Goal: Information Seeking & Learning: Learn about a topic

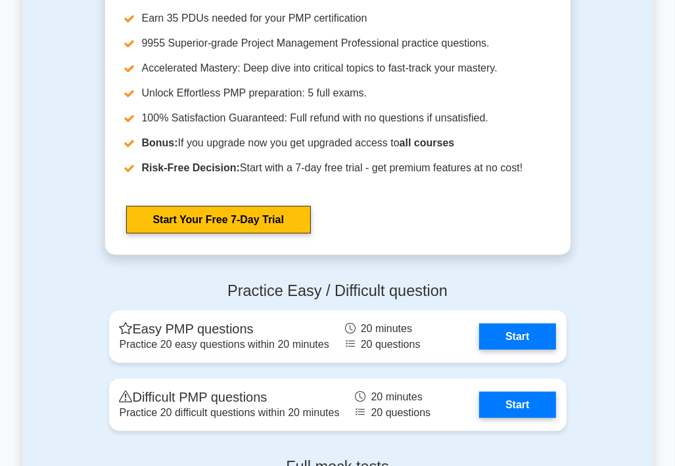
scroll to position [4336, 0]
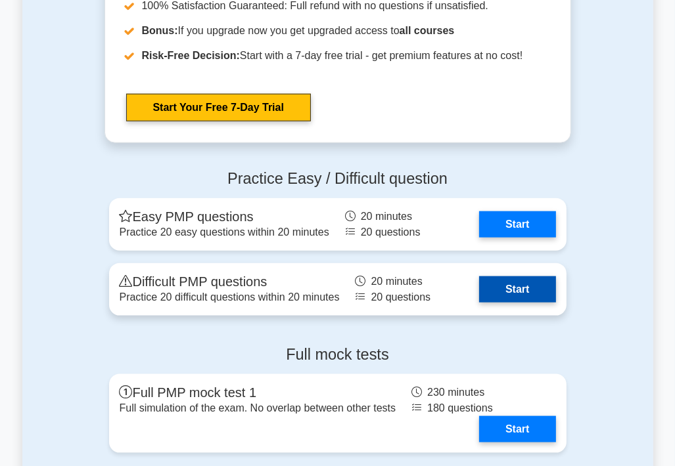
click at [506, 291] on link "Start" at bounding box center [517, 290] width 76 height 26
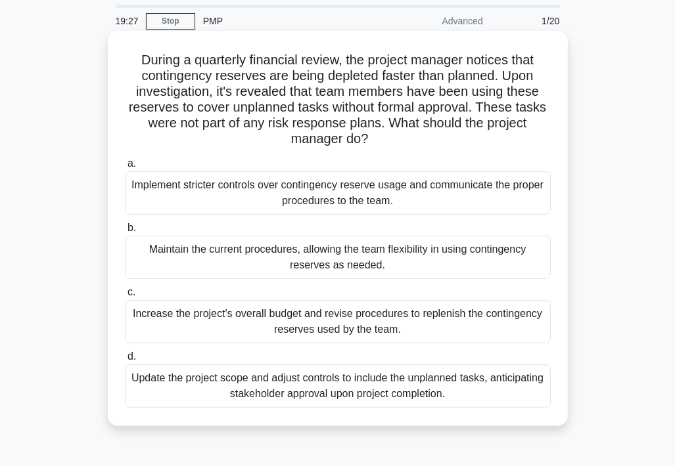
scroll to position [66, 0]
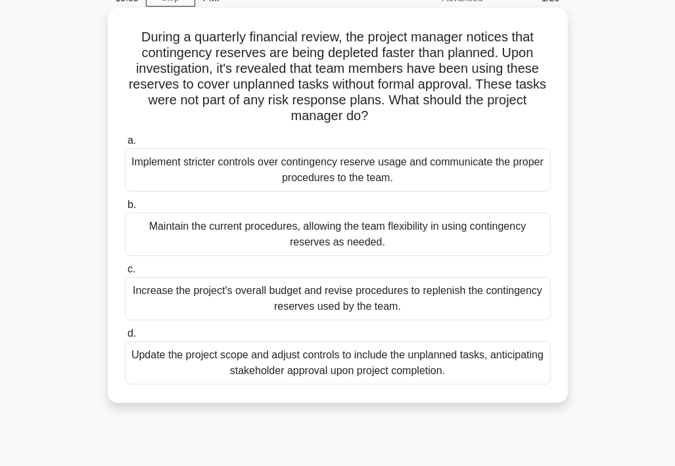
click at [238, 177] on div "Implement stricter controls over contingency reserve usage and communicate the …" at bounding box center [338, 169] width 426 height 43
click at [125, 145] on input "a. Implement stricter controls over contingency reserve usage and communicate t…" at bounding box center [125, 141] width 0 height 9
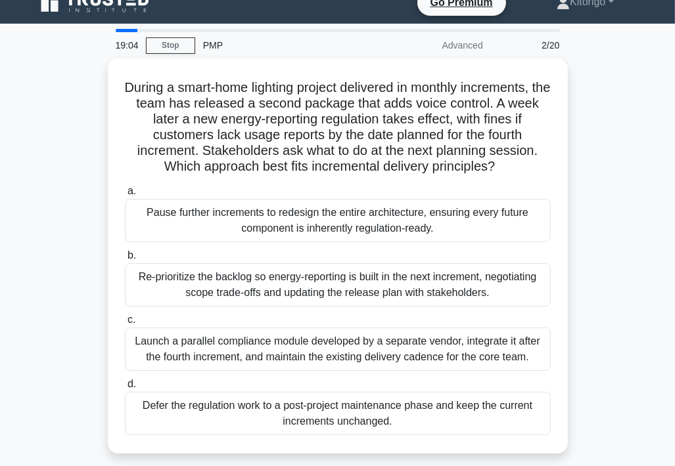
scroll to position [0, 0]
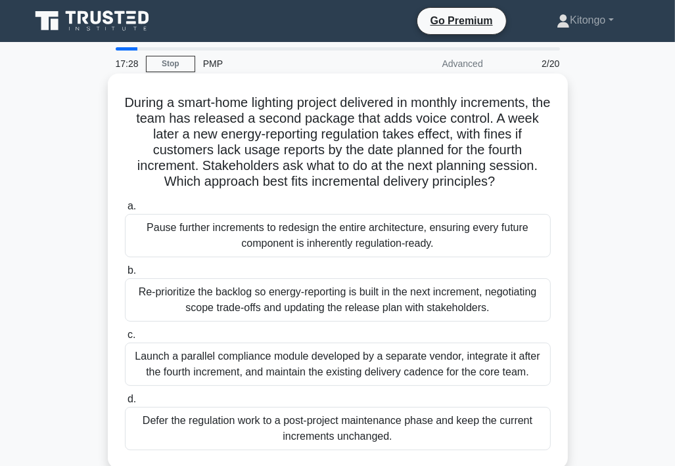
click at [181, 300] on div "Re-prioritize the backlog so energy-reporting is built in the next increment, n…" at bounding box center [338, 300] width 426 height 43
click at [125, 275] on input "b. Re-prioritize the backlog so energy-reporting is built in the next increment…" at bounding box center [125, 271] width 0 height 9
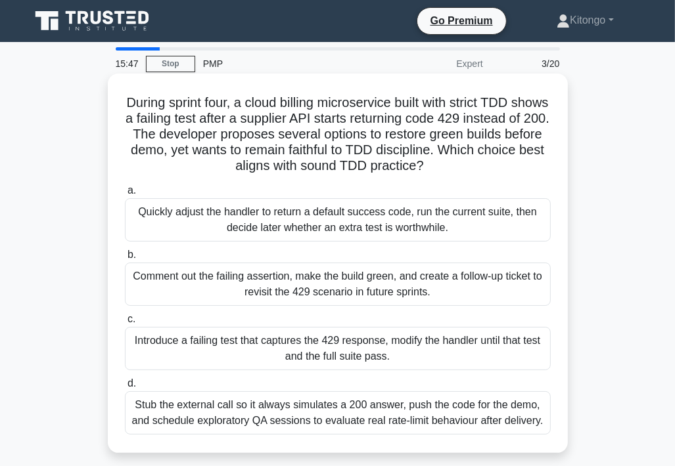
click at [198, 346] on div "Introduce a failing test that captures the 429 response, modify the handler unt…" at bounding box center [338, 348] width 426 height 43
click at [125, 324] on input "c. Introduce a failing test that captures the 429 response, modify the handler …" at bounding box center [125, 319] width 0 height 9
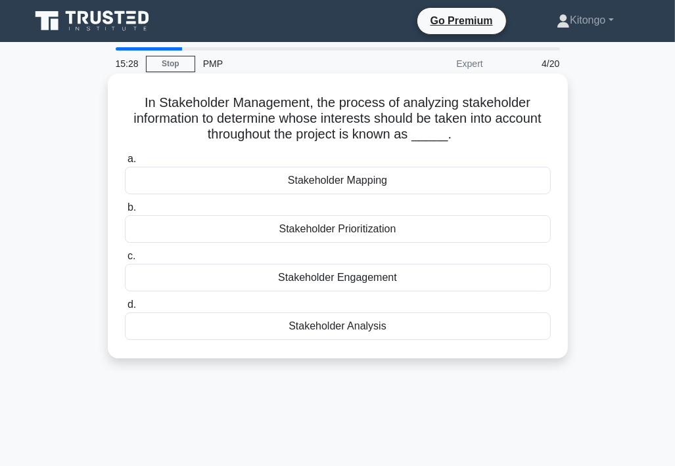
click at [336, 326] on div "Stakeholder Analysis" at bounding box center [338, 327] width 426 height 28
click at [125, 309] on input "d. Stakeholder Analysis" at bounding box center [125, 305] width 0 height 9
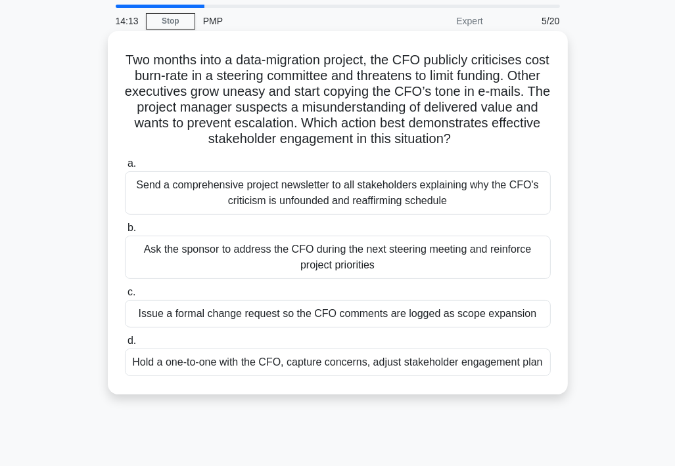
scroll to position [66, 0]
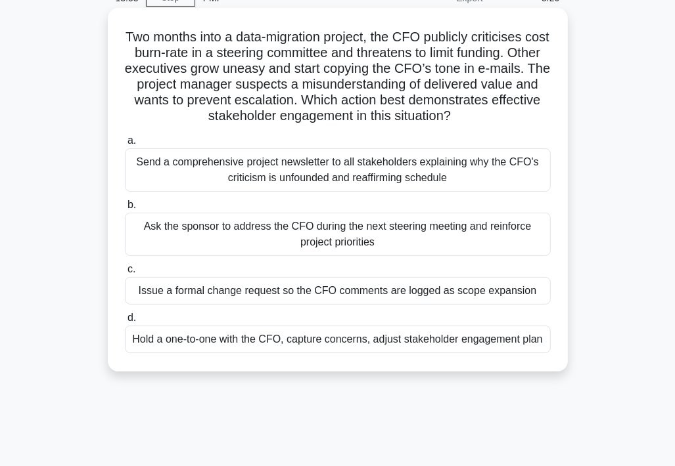
click at [415, 340] on div "Hold a one-to-one with the CFO, capture concerns, adjust stakeholder engagement…" at bounding box center [338, 340] width 426 height 28
click at [125, 323] on input "d. Hold a one-to-one with the CFO, capture concerns, adjust stakeholder engagem…" at bounding box center [125, 318] width 0 height 9
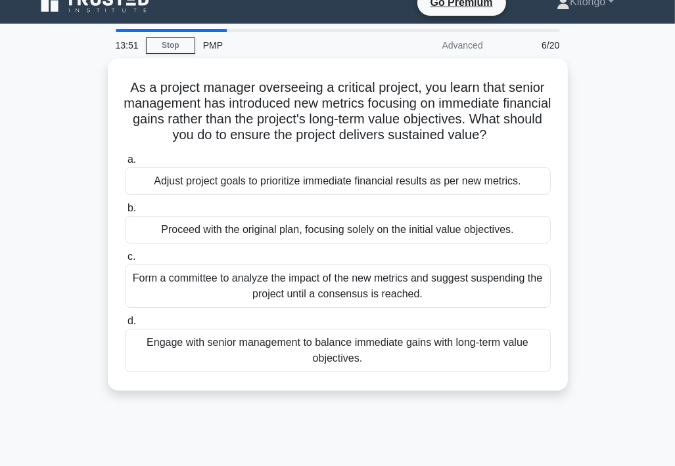
scroll to position [0, 0]
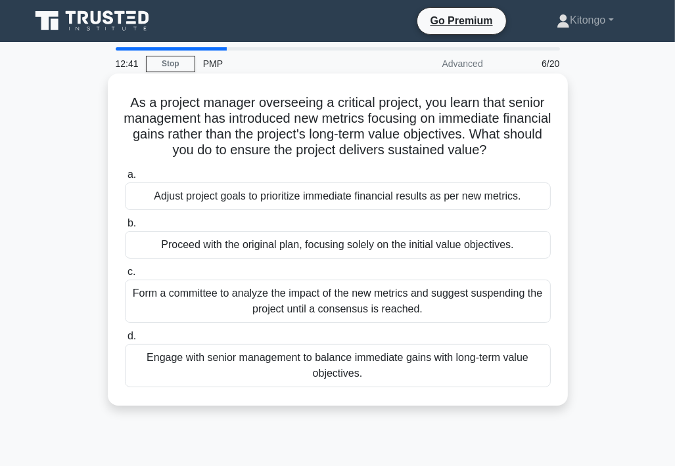
click at [282, 363] on div "Engage with senior management to balance immediate gains with long-term value o…" at bounding box center [338, 365] width 426 height 43
click at [125, 341] on input "d. Engage with senior management to balance immediate gains with long-term valu…" at bounding box center [125, 336] width 0 height 9
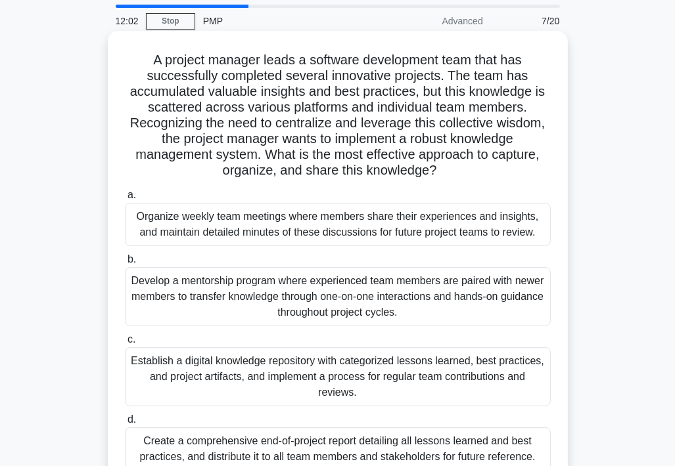
scroll to position [66, 0]
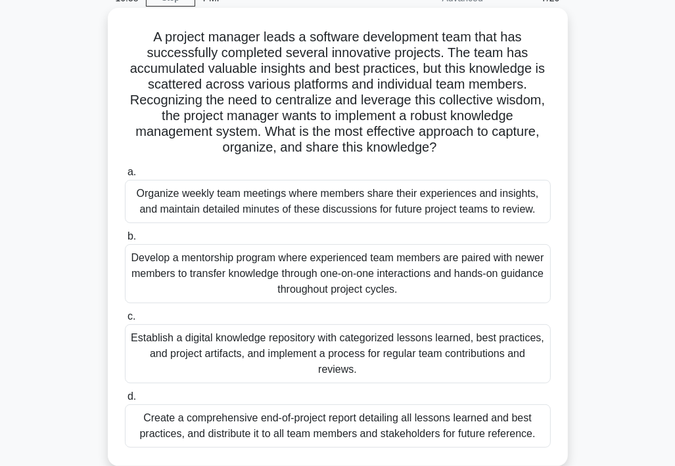
click at [223, 350] on div "Establish a digital knowledge repository with categorized lessons learned, best…" at bounding box center [338, 354] width 426 height 59
click at [125, 321] on input "c. Establish a digital knowledge repository with categorized lessons learned, b…" at bounding box center [125, 317] width 0 height 9
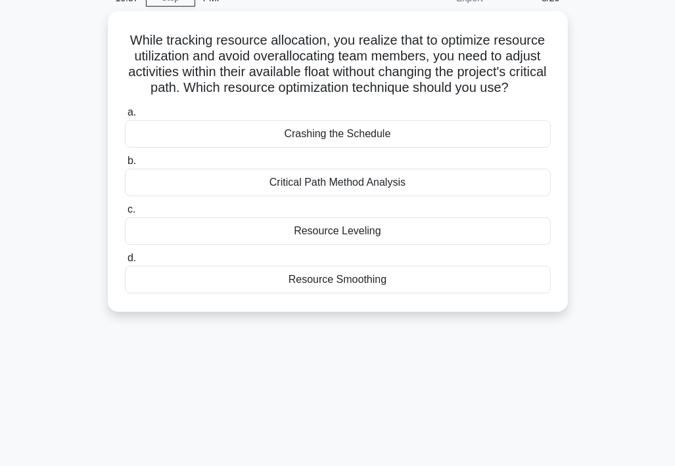
scroll to position [0, 0]
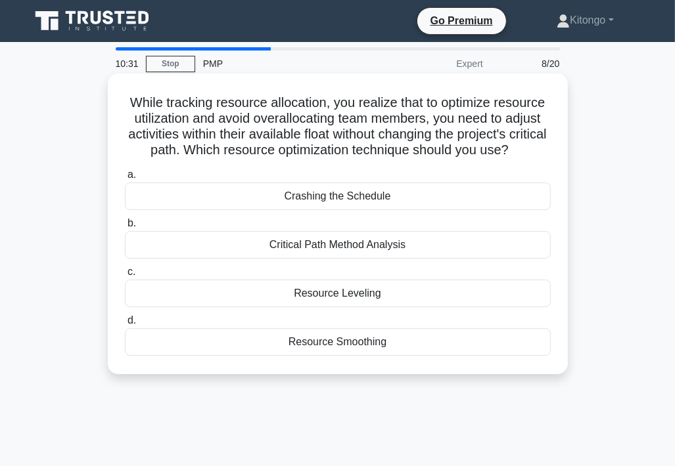
click at [298, 356] on div "Resource Smoothing" at bounding box center [338, 342] width 426 height 28
click at [125, 325] on input "d. Resource Smoothing" at bounding box center [125, 321] width 0 height 9
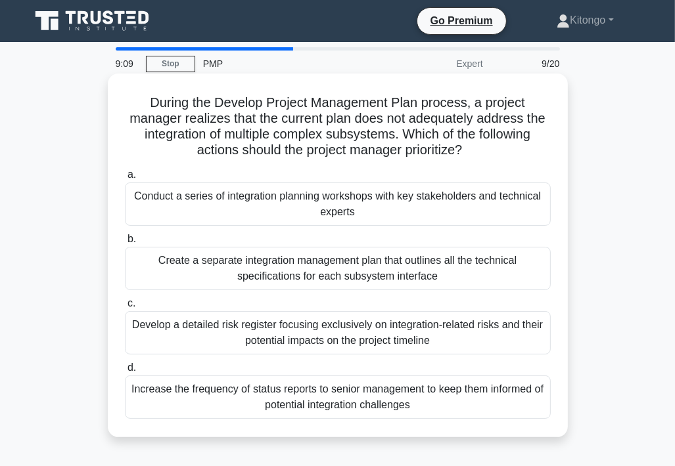
click at [271, 213] on div "Conduct a series of integration planning workshops with key stakeholders and te…" at bounding box center [338, 204] width 426 height 43
click at [125, 179] on input "a. Conduct a series of integration planning workshops with key stakeholders and…" at bounding box center [125, 175] width 0 height 9
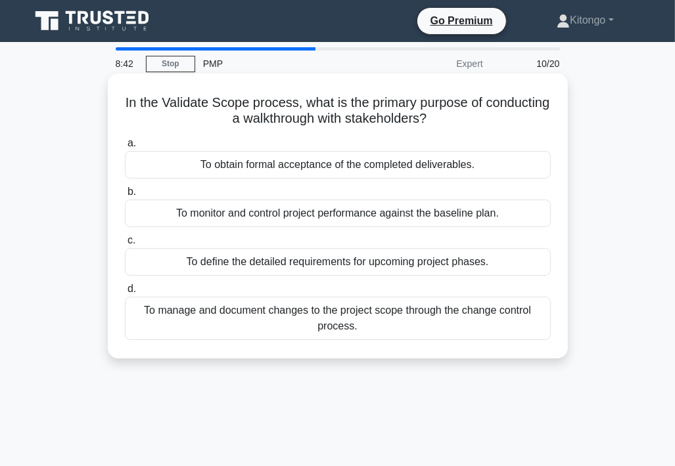
click at [240, 164] on div "To obtain formal acceptance of the completed deliverables." at bounding box center [338, 165] width 426 height 28
click at [125, 148] on input "a. To obtain formal acceptance of the completed deliverables." at bounding box center [125, 143] width 0 height 9
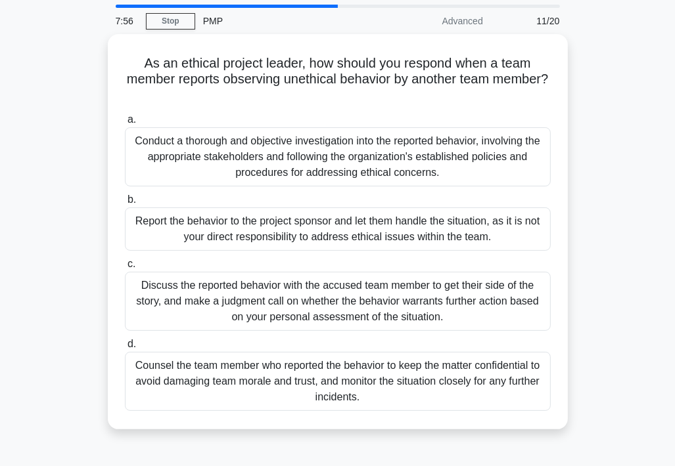
scroll to position [66, 0]
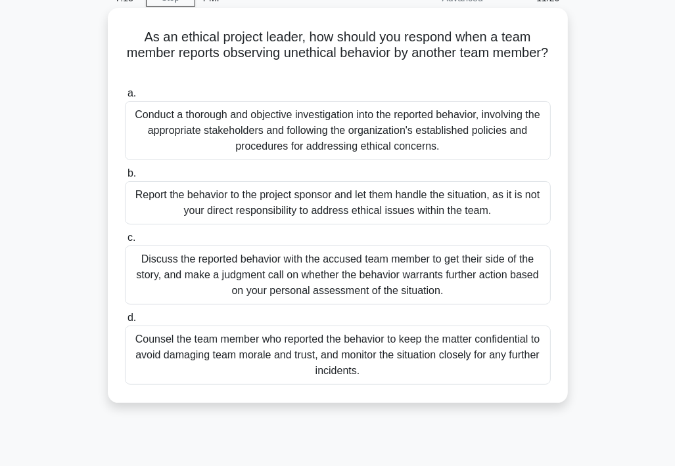
click at [177, 131] on div "Conduct a thorough and objective investigation into the reported behavior, invo…" at bounding box center [338, 130] width 426 height 59
click at [125, 98] on input "a. Conduct a thorough and objective investigation into the reported behavior, i…" at bounding box center [125, 93] width 0 height 9
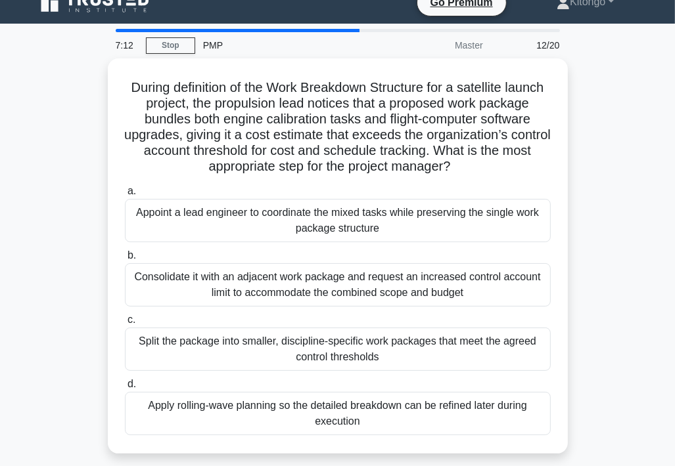
scroll to position [0, 0]
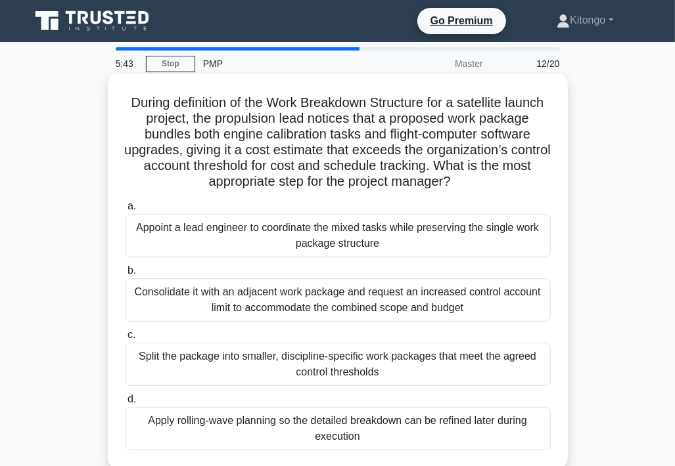
click at [321, 371] on div "Split the package into smaller, discipline-specific work packages that meet the…" at bounding box center [338, 364] width 426 height 43
click at [125, 340] on input "c. Split the package into smaller, discipline-specific work packages that meet …" at bounding box center [125, 335] width 0 height 9
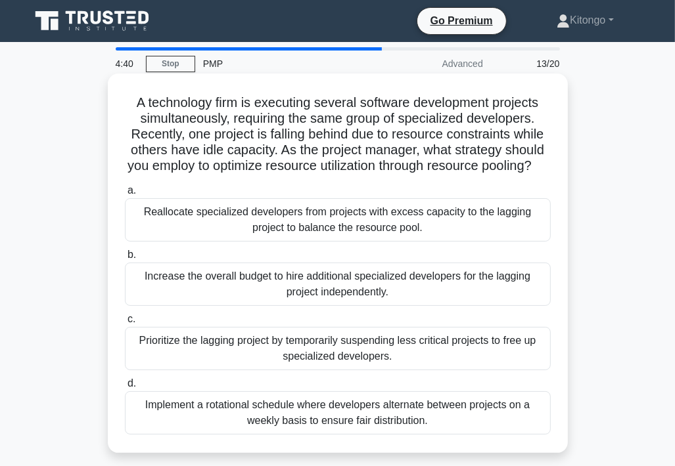
click at [196, 237] on div "Reallocate specialized developers from projects with excess capacity to the lag…" at bounding box center [338, 219] width 426 height 43
click at [125, 195] on input "a. Reallocate specialized developers from projects with excess capacity to the …" at bounding box center [125, 191] width 0 height 9
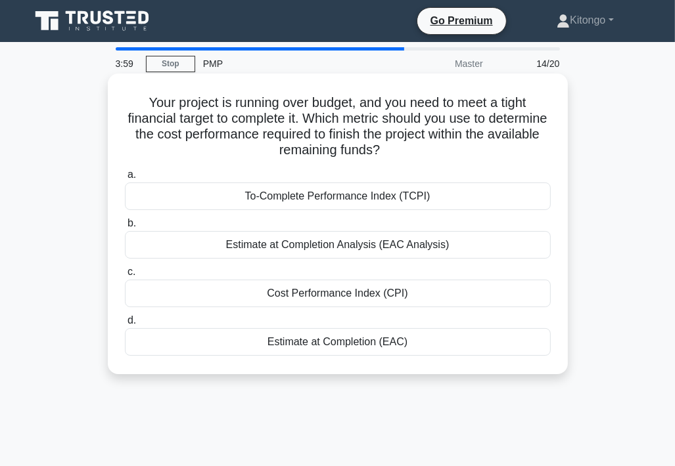
click at [345, 203] on div "To-Complete Performance Index (TCPI)" at bounding box center [338, 197] width 426 height 28
click at [125, 179] on input "a. To-Complete Performance Index (TCPI)" at bounding box center [125, 175] width 0 height 9
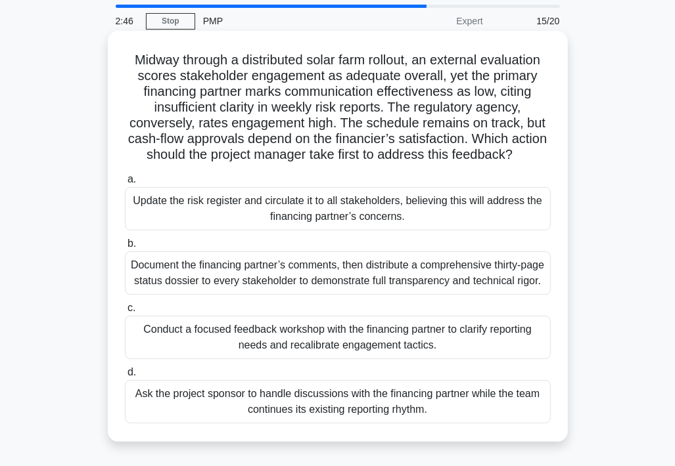
scroll to position [66, 0]
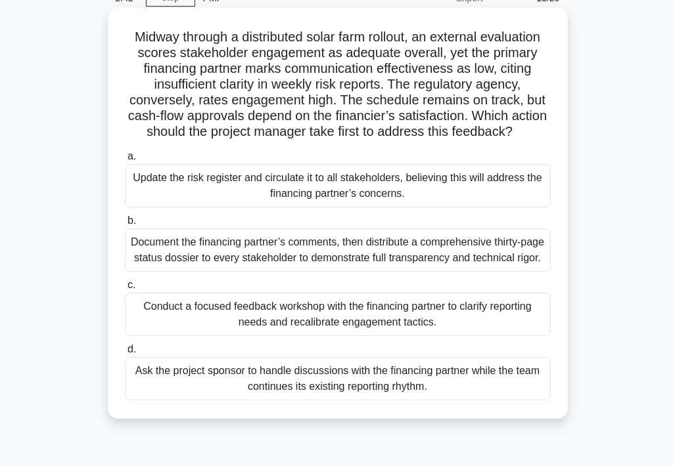
click at [327, 336] on div "Conduct a focused feedback workshop with the financing partner to clarify repor…" at bounding box center [338, 314] width 426 height 43
click at [125, 290] on input "c. Conduct a focused feedback workshop with the financing partner to clarify re…" at bounding box center [125, 285] width 0 height 9
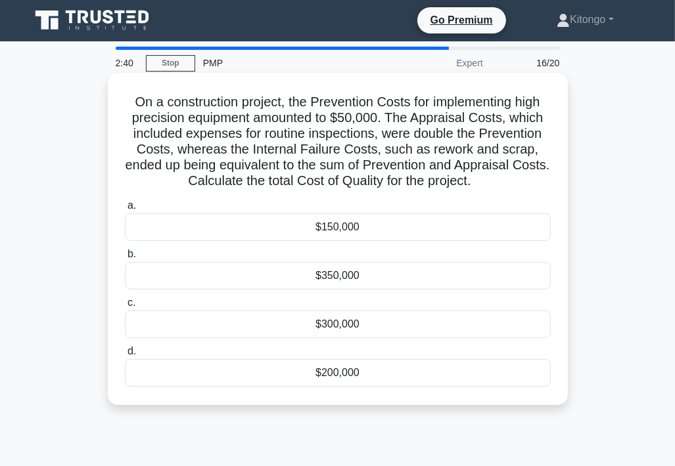
scroll to position [0, 0]
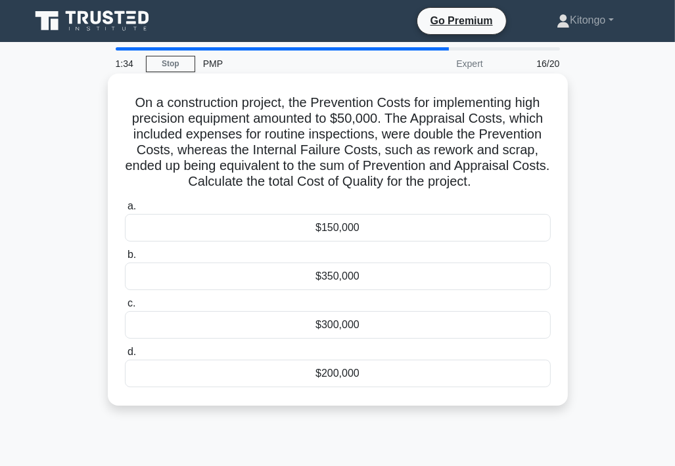
click at [295, 334] on div "$300,000" at bounding box center [338, 325] width 426 height 28
click at [125, 308] on input "c. $300,000" at bounding box center [125, 304] width 0 height 9
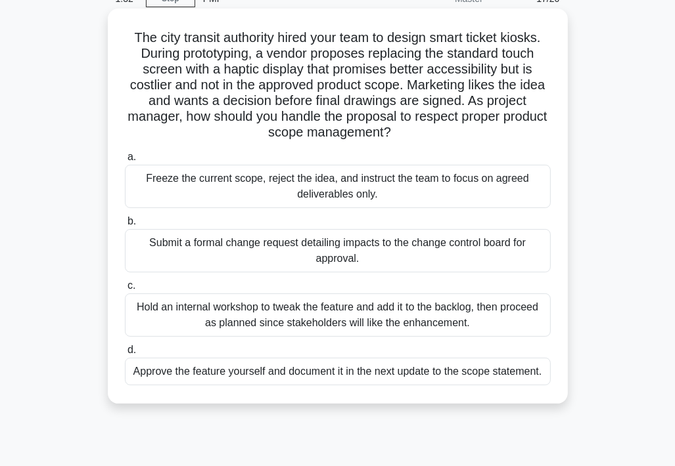
scroll to position [66, 0]
click at [192, 251] on div "Submit a formal change request detailing impacts to the change control board fo…" at bounding box center [338, 250] width 426 height 43
click at [125, 225] on input "b. Submit a formal change request detailing impacts to the change control board…" at bounding box center [125, 221] width 0 height 9
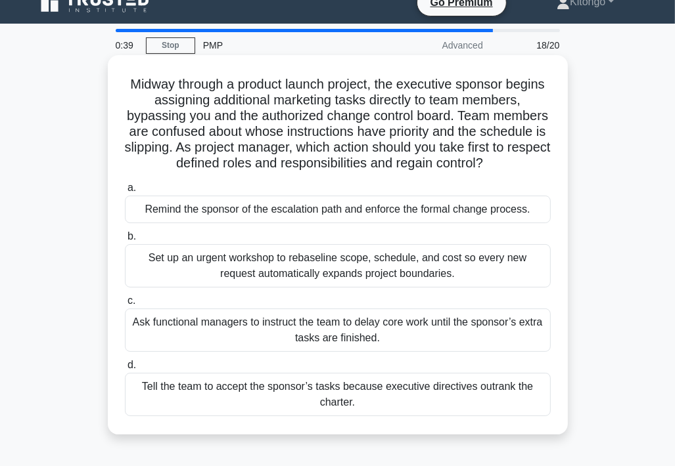
scroll to position [0, 0]
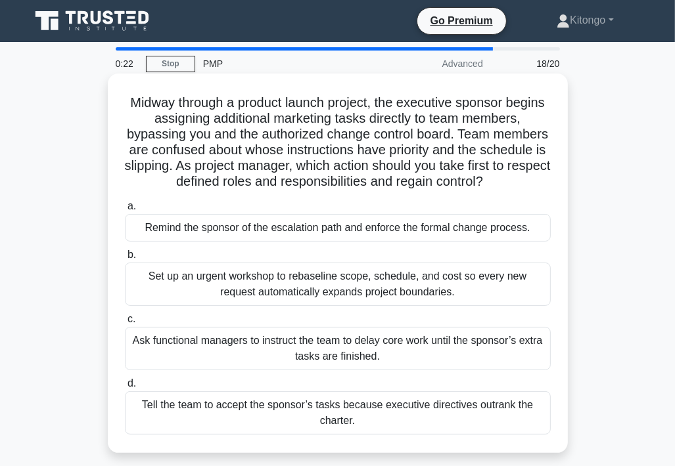
click at [244, 416] on div "Tell the team to accept the sponsor’s tasks because executive directives outran…" at bounding box center [338, 413] width 426 height 43
click at [125, 388] on input "d. Tell the team to accept the sponsor’s tasks because executive directives out…" at bounding box center [125, 384] width 0 height 9
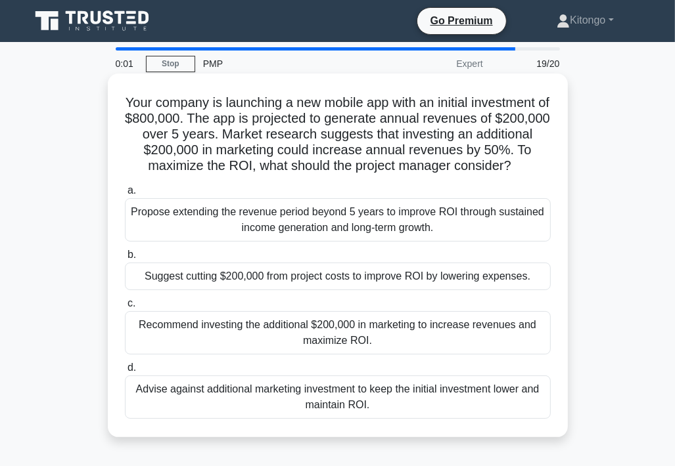
click at [221, 242] on div "Propose extending the revenue period beyond 5 years to improve ROI through sust…" at bounding box center [338, 219] width 426 height 43
click at [125, 195] on input "a. Propose extending the revenue period beyond 5 years to improve ROI through s…" at bounding box center [125, 191] width 0 height 9
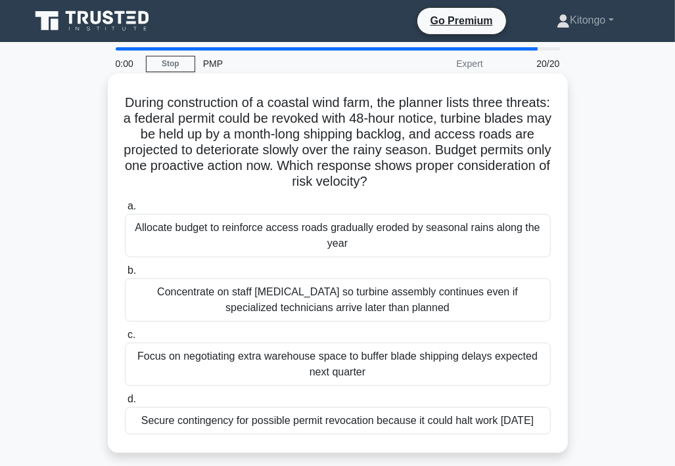
click at [236, 303] on div "Concentrate on staff cross-training so turbine assembly continues even if speci…" at bounding box center [338, 300] width 426 height 43
click at [125, 275] on input "b. Concentrate on staff cross-training so turbine assembly continues even if sp…" at bounding box center [125, 271] width 0 height 9
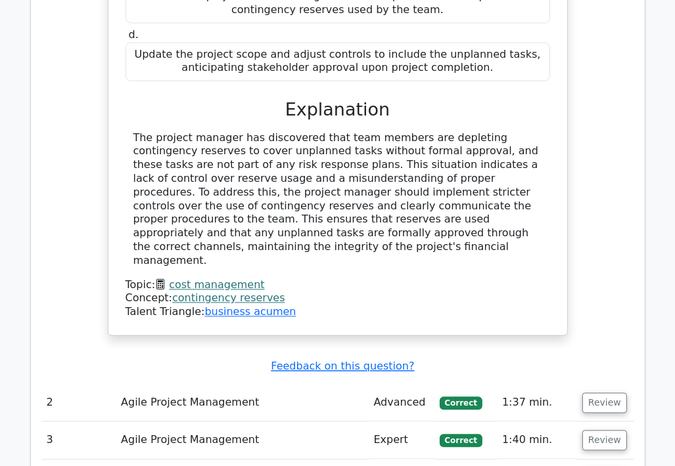
scroll to position [1774, 0]
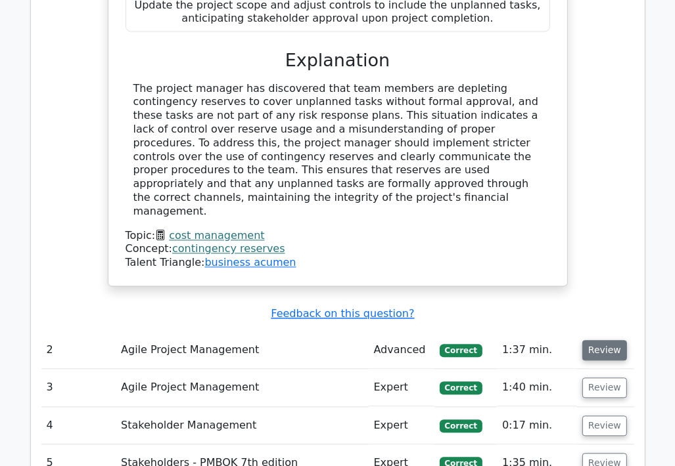
click at [602, 340] on button "Review" at bounding box center [604, 350] width 45 height 20
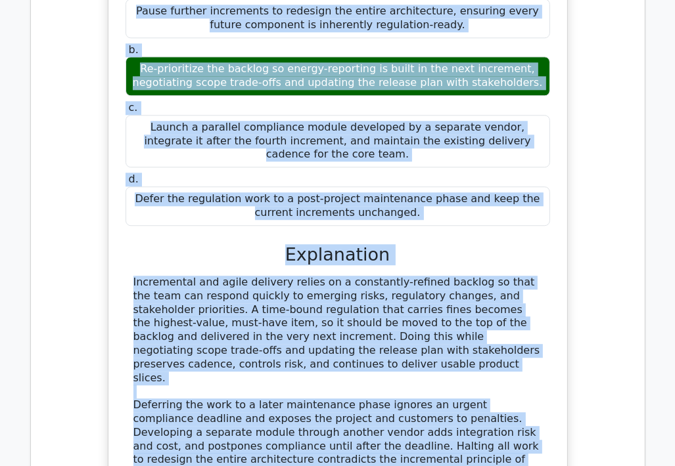
scroll to position [2302, 0]
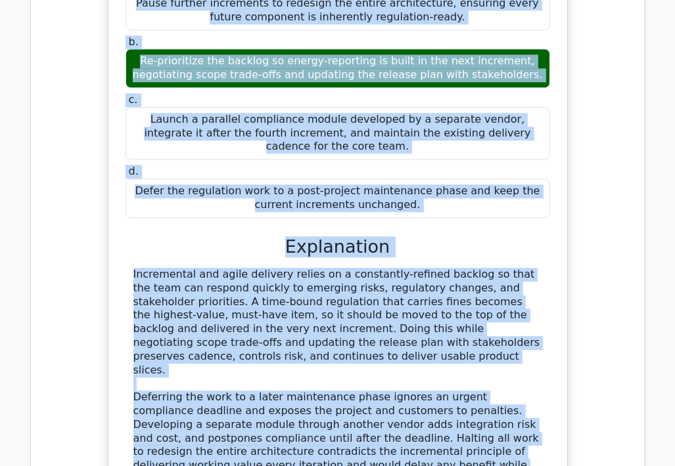
drag, startPoint x: 129, startPoint y: 238, endPoint x: 298, endPoint y: 383, distance: 222.7
click at [298, 383] on div "During a smart-home lighting project delivered in monthly increments, the team …" at bounding box center [338, 196] width 448 height 706
copy div "During a smart-home lighting project delivered in monthly increments, the team …"
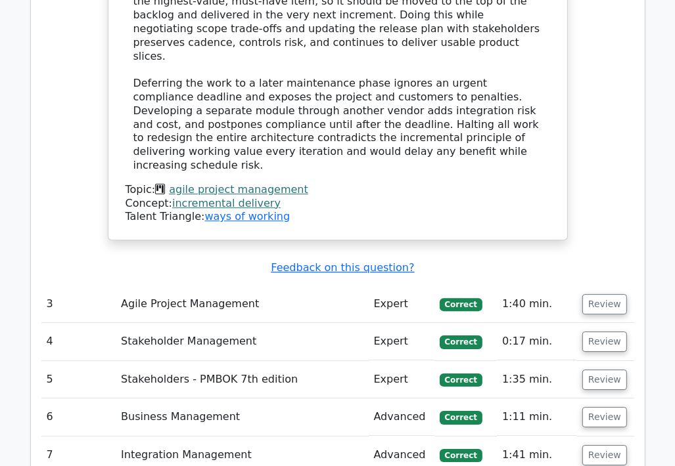
scroll to position [2631, 0]
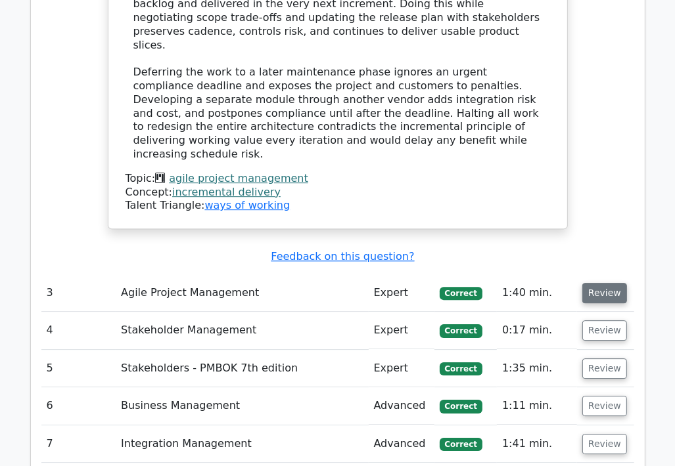
click at [585, 283] on button "Review" at bounding box center [604, 293] width 45 height 20
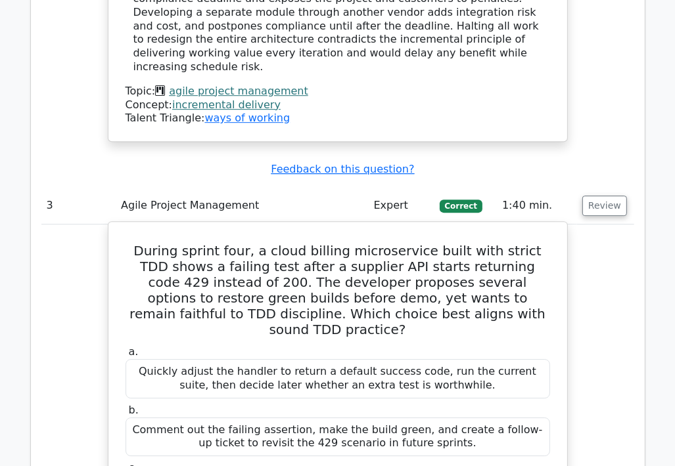
scroll to position [2697, 0]
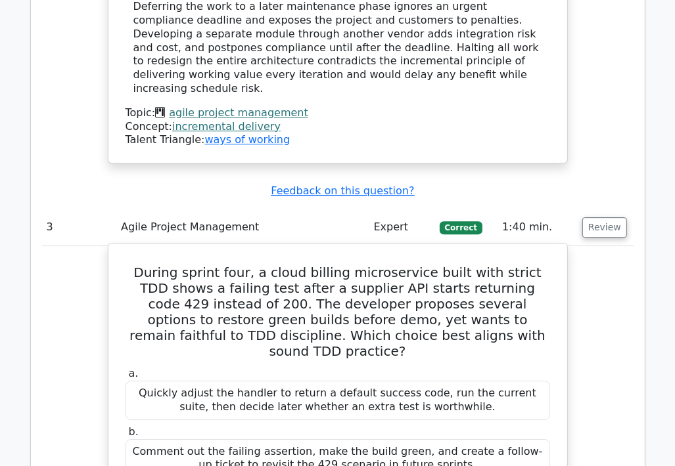
drag, startPoint x: 139, startPoint y: 125, endPoint x: 541, endPoint y: 409, distance: 493.0
copy div "During sprint four, a cloud billing microservice built with strict TDD shows a …"
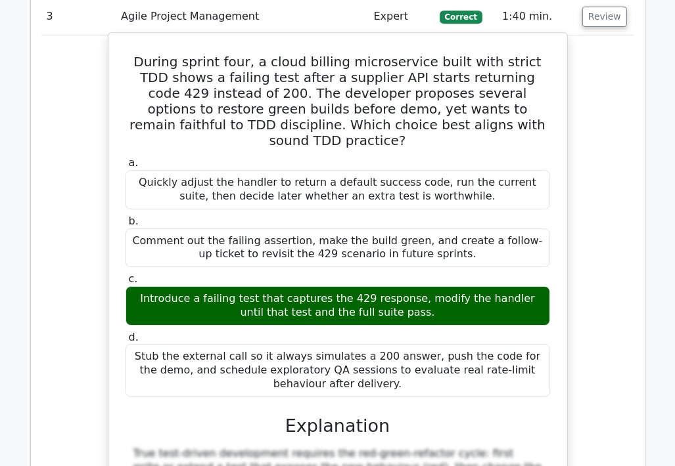
scroll to position [2959, 0]
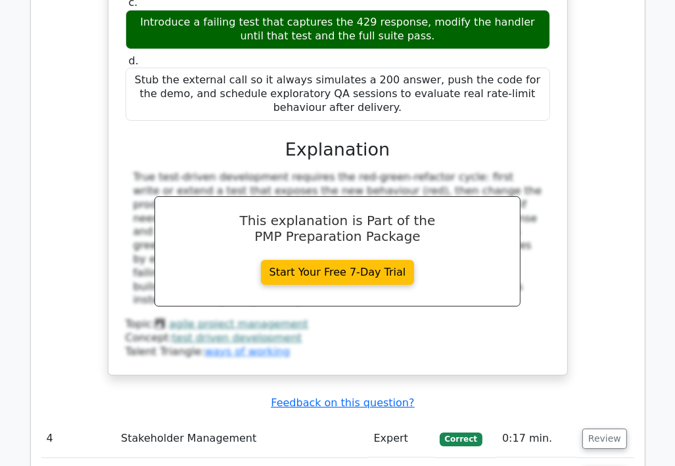
scroll to position [3222, 0]
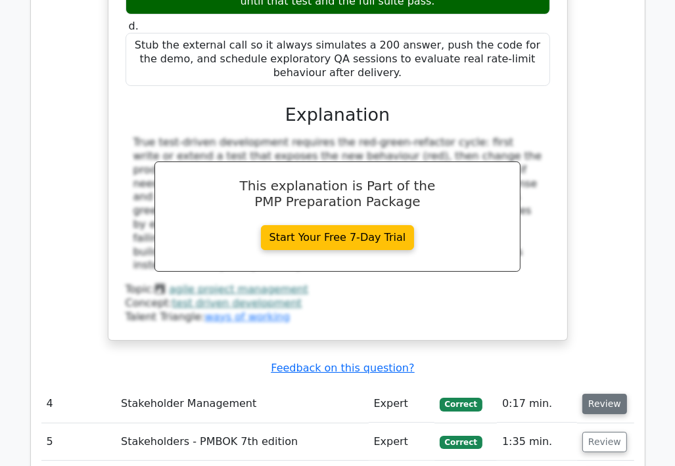
click at [610, 394] on button "Review" at bounding box center [604, 404] width 45 height 20
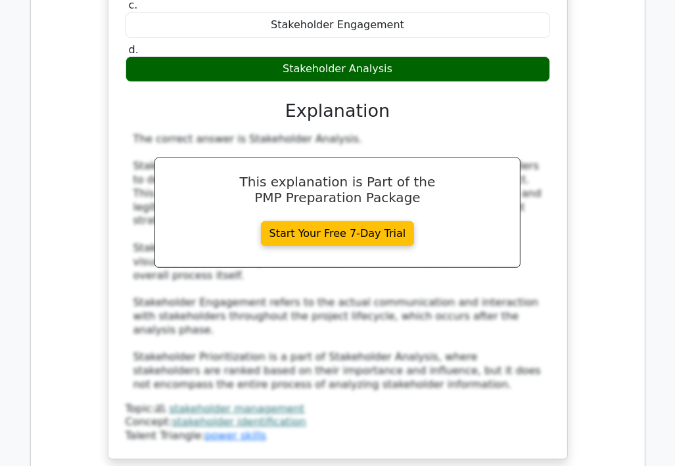
scroll to position [3813, 0]
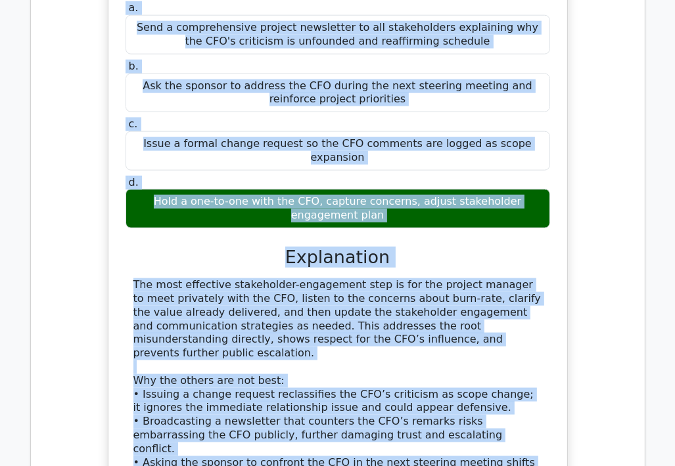
scroll to position [4531, 0]
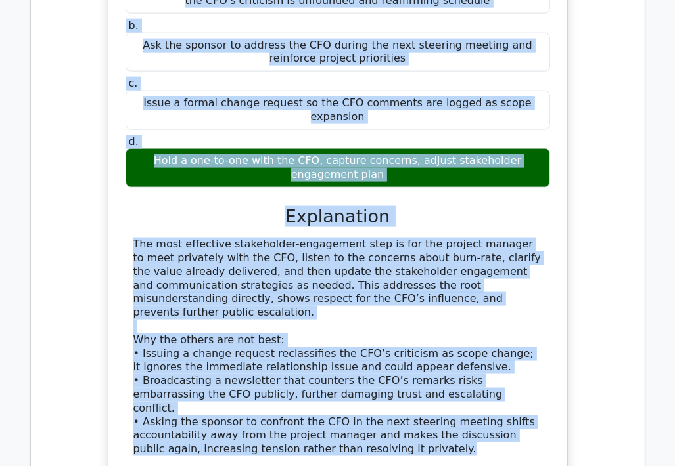
drag, startPoint x: 134, startPoint y: 211, endPoint x: 431, endPoint y: 168, distance: 300.1
click at [431, 168] on div "Two months into a data-migration project, the CFO publicly criticises cost burn…" at bounding box center [338, 173] width 448 height 692
copy div "Two months into a data-migration project, the CFO publicly criticises cost burn…"
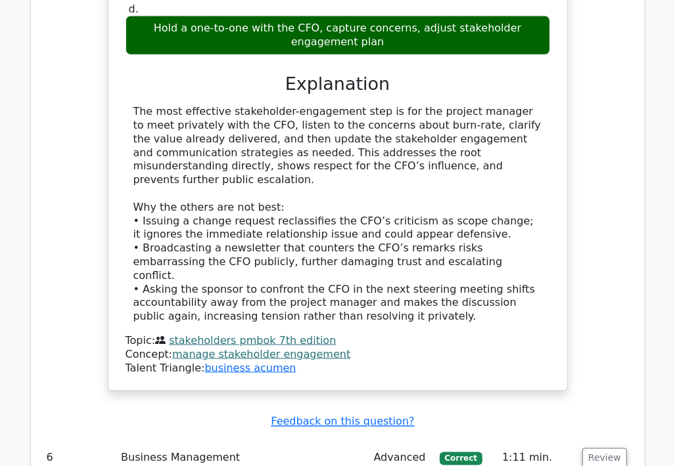
scroll to position [4728, 0]
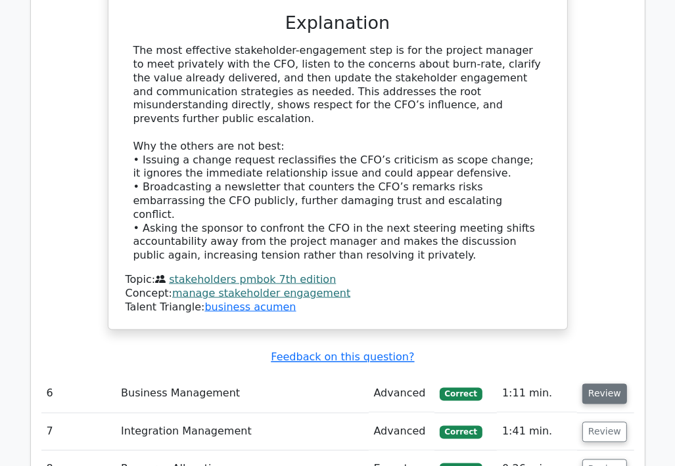
click at [606, 384] on button "Review" at bounding box center [604, 394] width 45 height 20
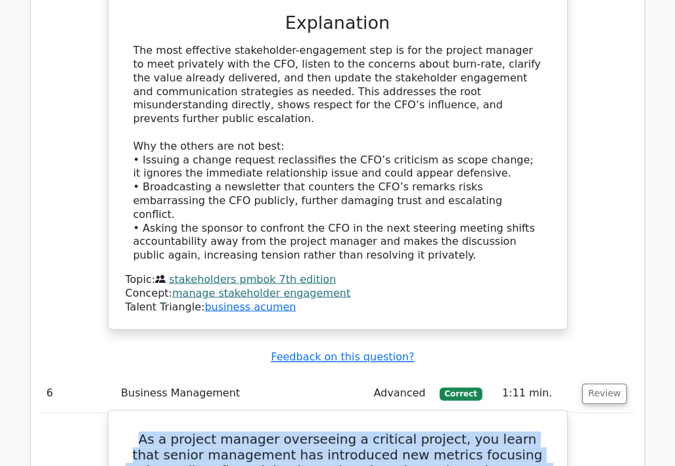
drag, startPoint x: 125, startPoint y: 154, endPoint x: 426, endPoint y: 420, distance: 401.2
copy div "As a project manager overseeing a critical project, you learn that senior manag…"
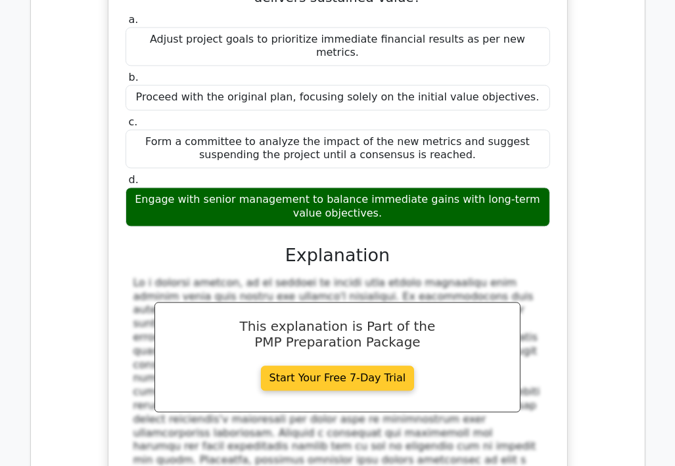
scroll to position [5385, 0]
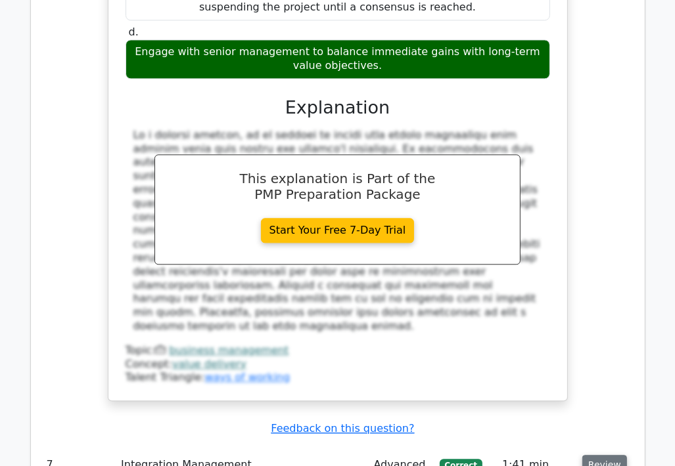
click at [596, 455] on button "Review" at bounding box center [604, 465] width 45 height 20
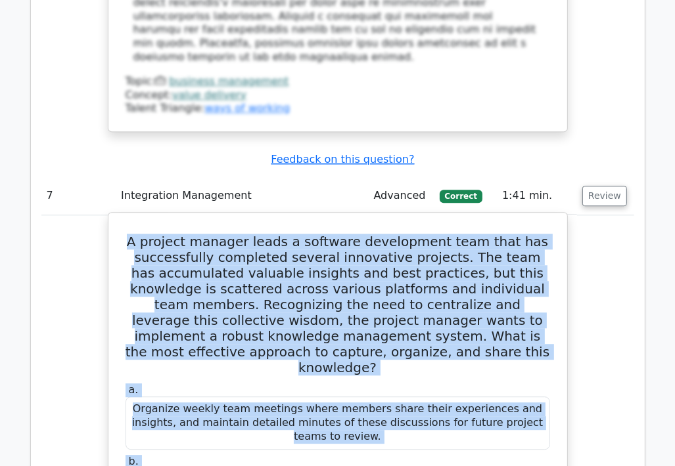
scroll to position [5708, 0]
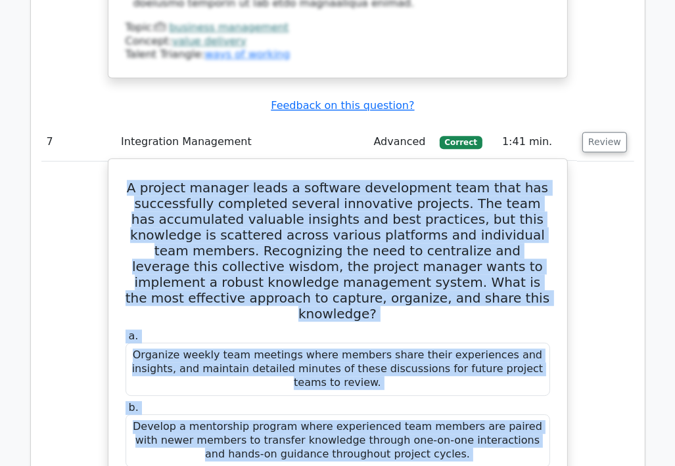
drag, startPoint x: 151, startPoint y: 101, endPoint x: 551, endPoint y: 216, distance: 416.2
copy div "A project manager leads a software development team that has successfully compl…"
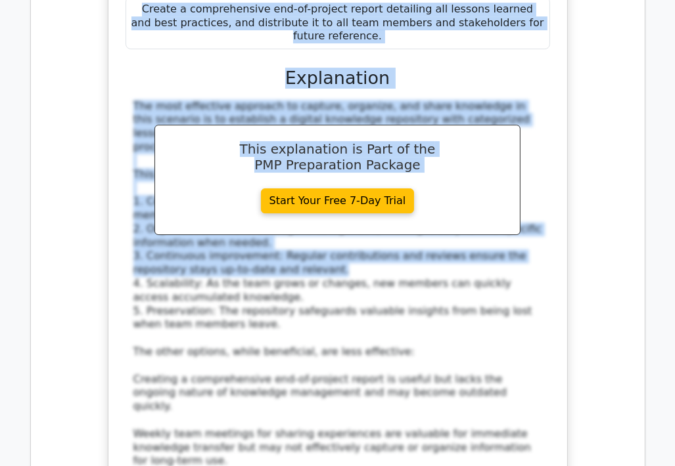
scroll to position [6300, 0]
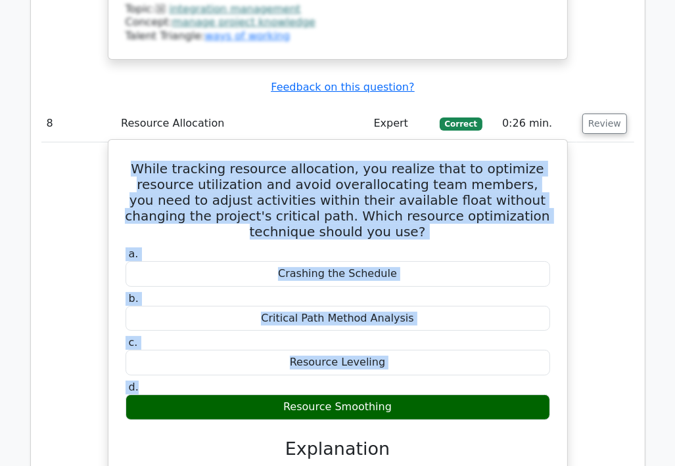
scroll to position [6796, 0]
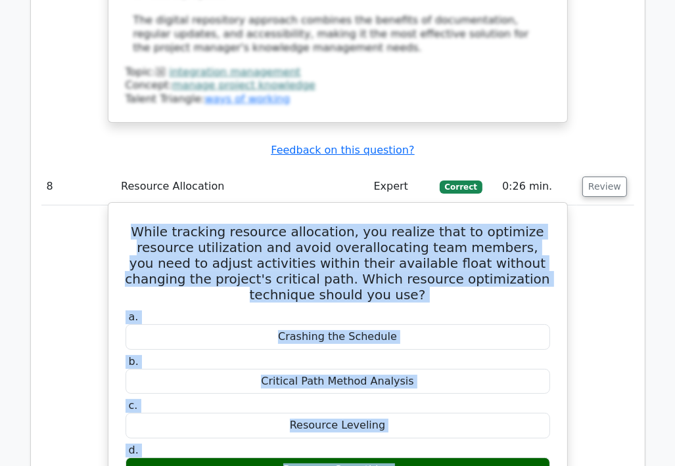
drag, startPoint x: 152, startPoint y: 99, endPoint x: 381, endPoint y: 299, distance: 303.5
copy div "While tracking resource allocation, you realize that to optimize resource utili…"
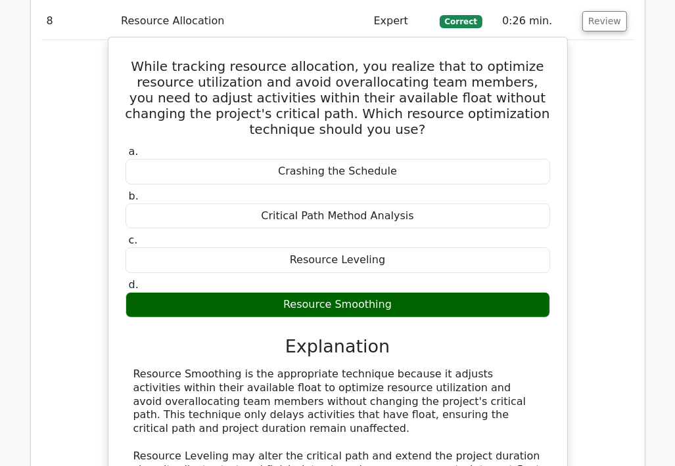
scroll to position [6993, 0]
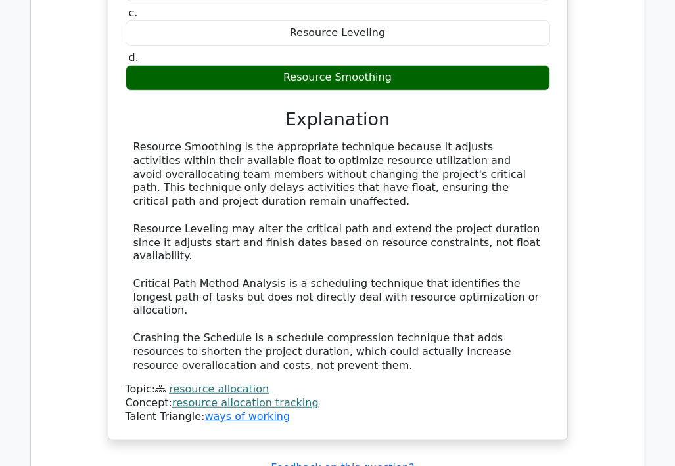
scroll to position [7190, 0]
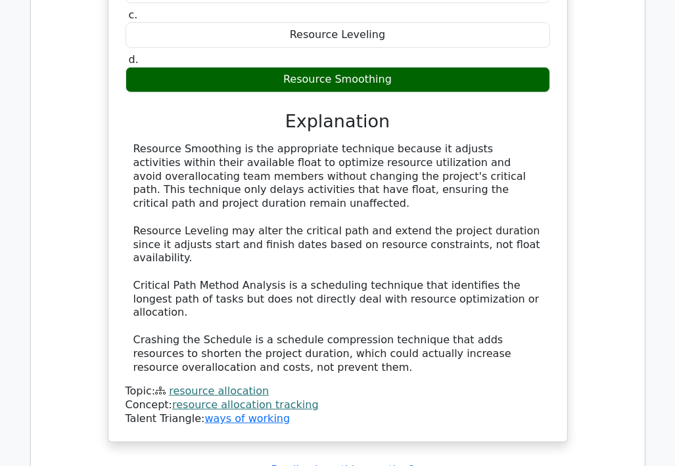
drag, startPoint x: 146, startPoint y: 93, endPoint x: 436, endPoint y: 376, distance: 405.1
copy div "During the Develop Project Management Plan process, a project manager realizes …"
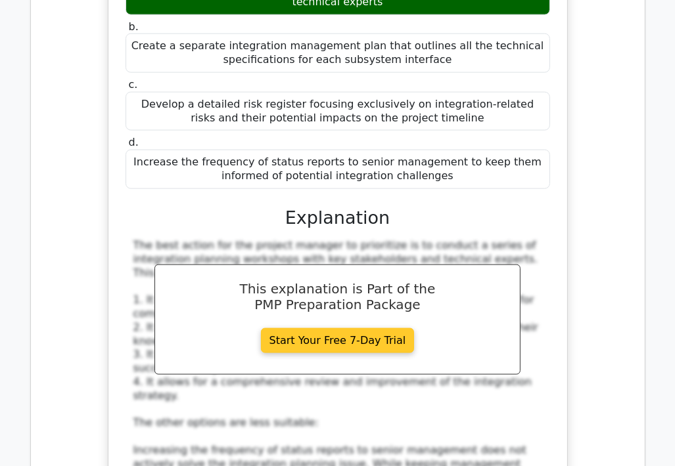
scroll to position [7847, 0]
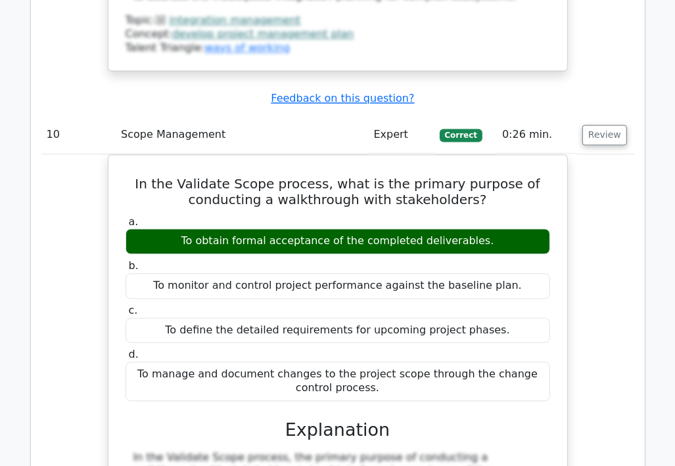
scroll to position [8504, 0]
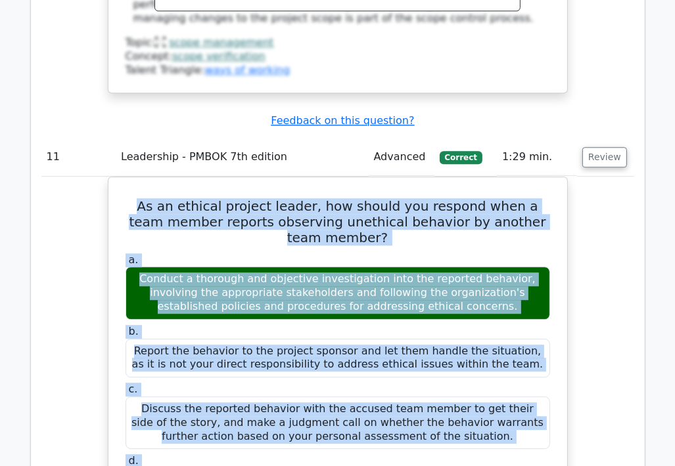
scroll to position [9085, 0]
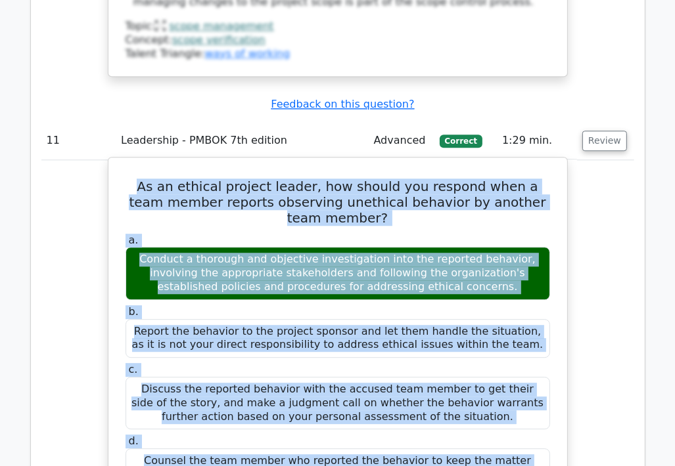
drag, startPoint x: 141, startPoint y: 145, endPoint x: 464, endPoint y: 339, distance: 377.2
copy div "As an ethical project leader, how should you respond when a team member reports…"
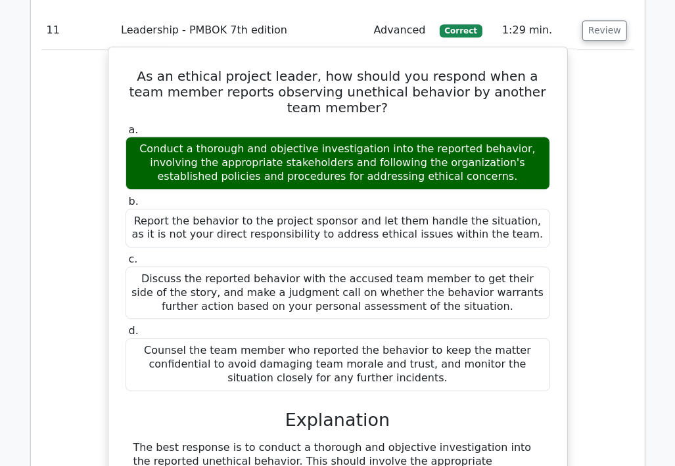
scroll to position [9216, 0]
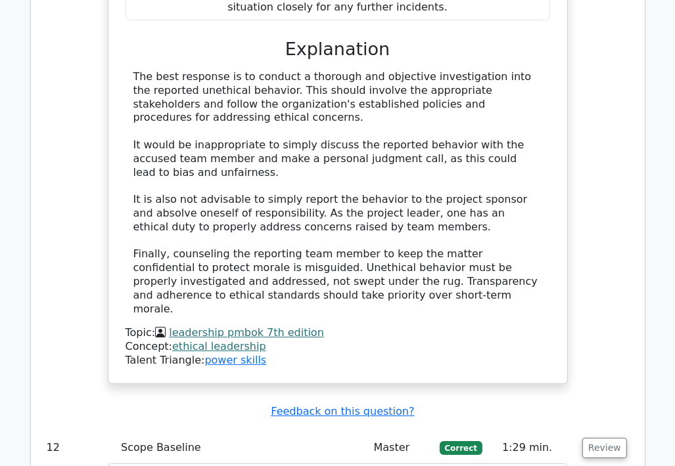
scroll to position [9575, 0]
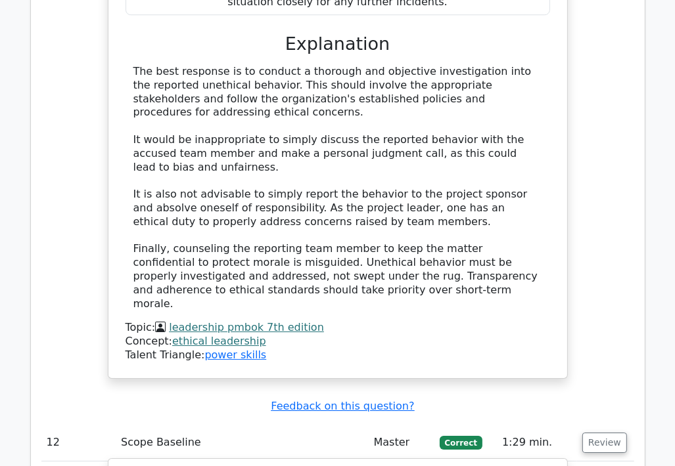
drag, startPoint x: 148, startPoint y: 143, endPoint x: 446, endPoint y: 296, distance: 335.5
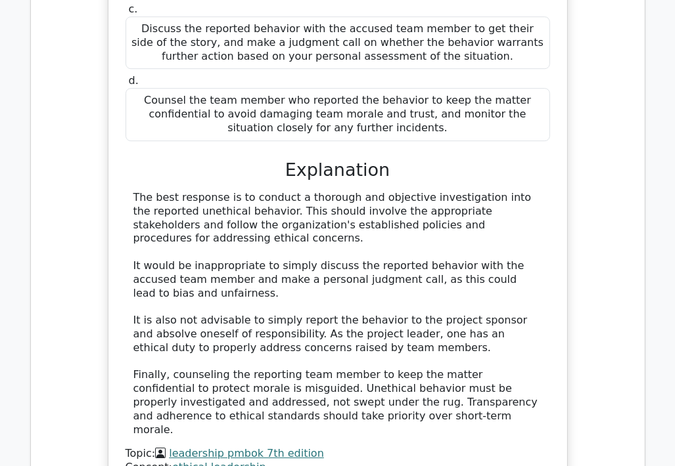
scroll to position [9444, 0]
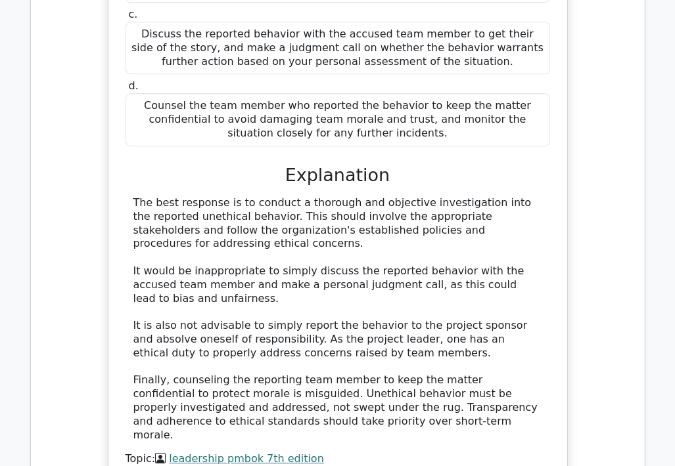
copy div "During definition of the Work Breakdown Structure for a satellite launch projec…"
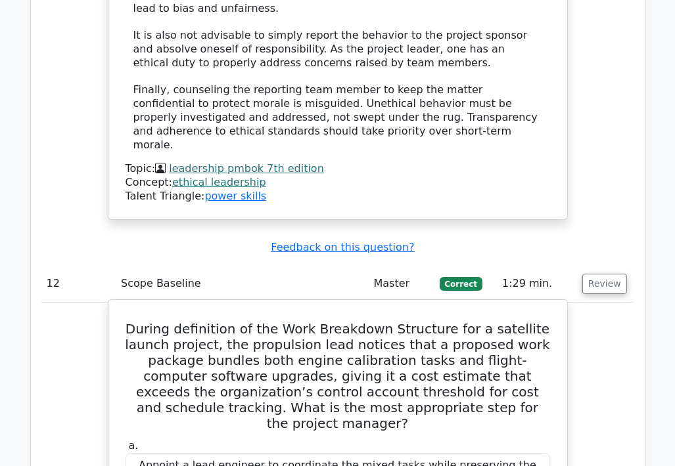
scroll to position [9772, 0]
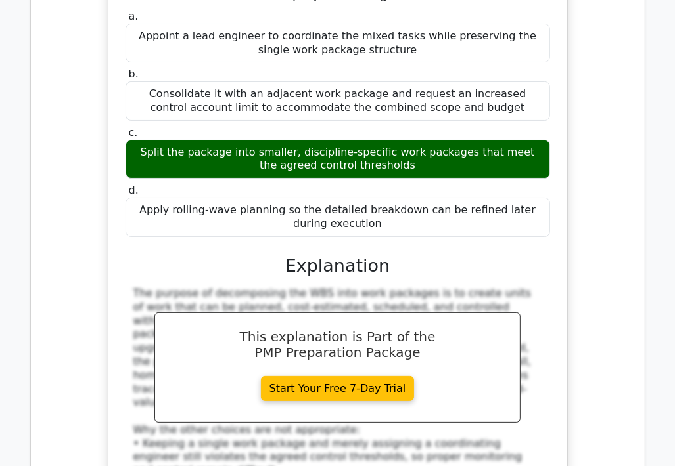
scroll to position [10166, 0]
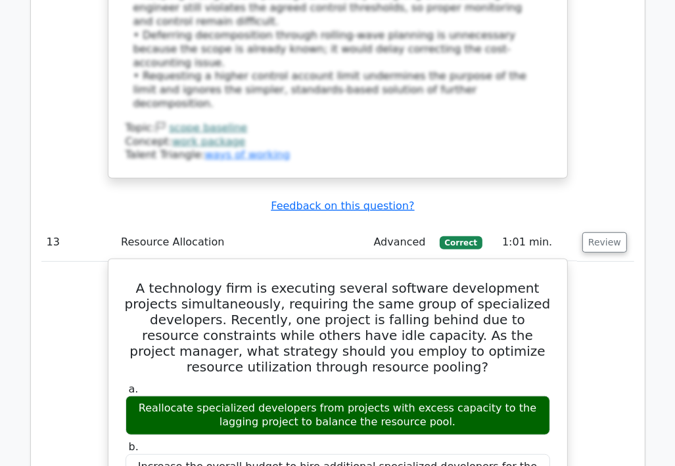
scroll to position [10692, 0]
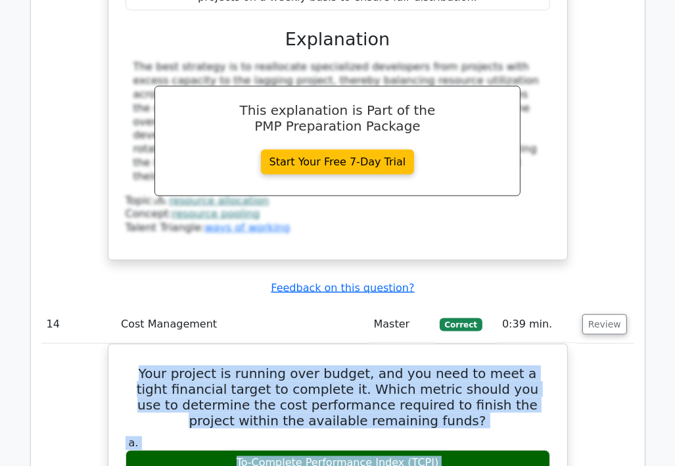
scroll to position [11235, 0]
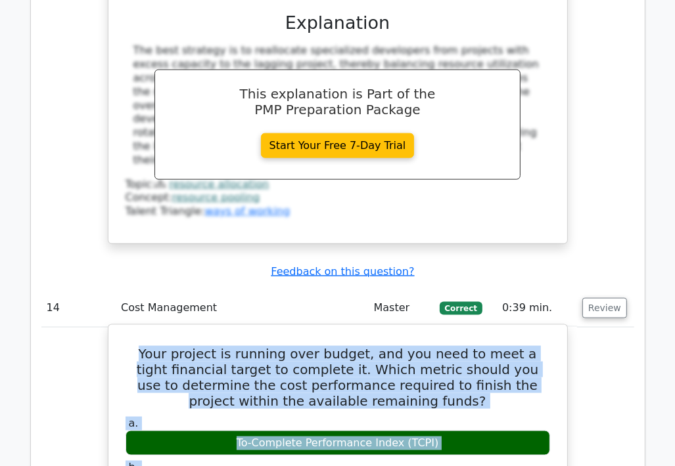
drag, startPoint x: 141, startPoint y: 185, endPoint x: 325, endPoint y: 169, distance: 184.6
copy div "Your project is running over budget, and you need to meet a tight financial tar…"
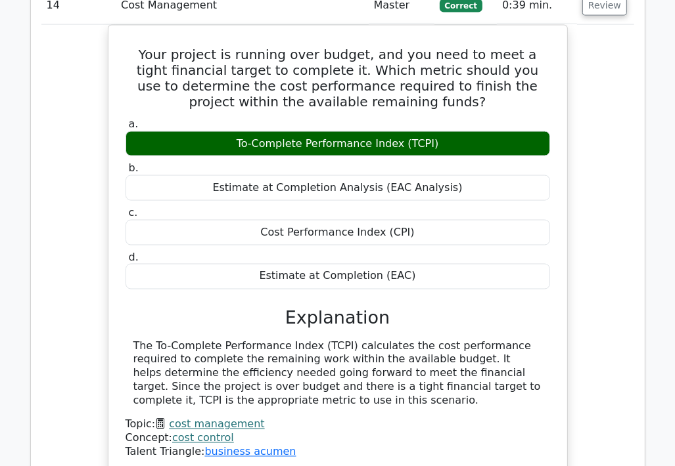
scroll to position [11553, 0]
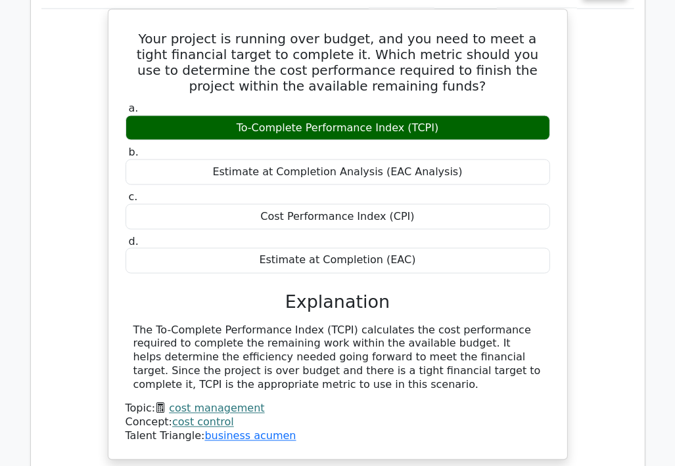
drag, startPoint x: 129, startPoint y: 178, endPoint x: 438, endPoint y: 339, distance: 348.8
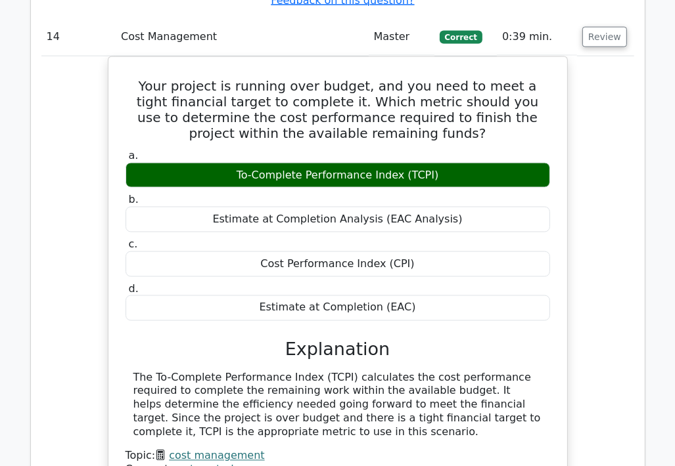
scroll to position [11422, 0]
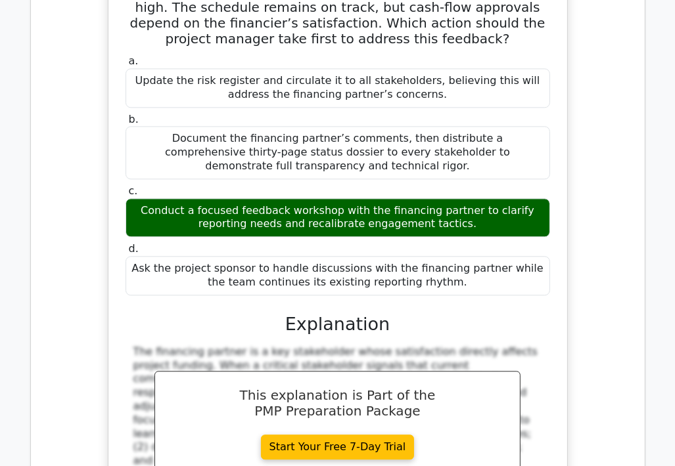
scroll to position [12210, 0]
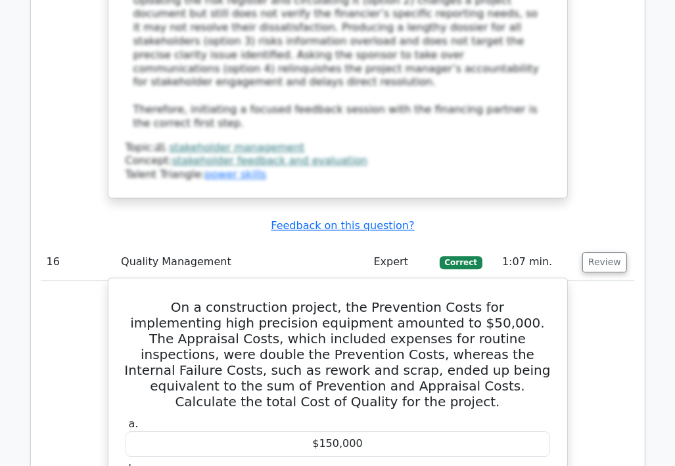
scroll to position [12736, 0]
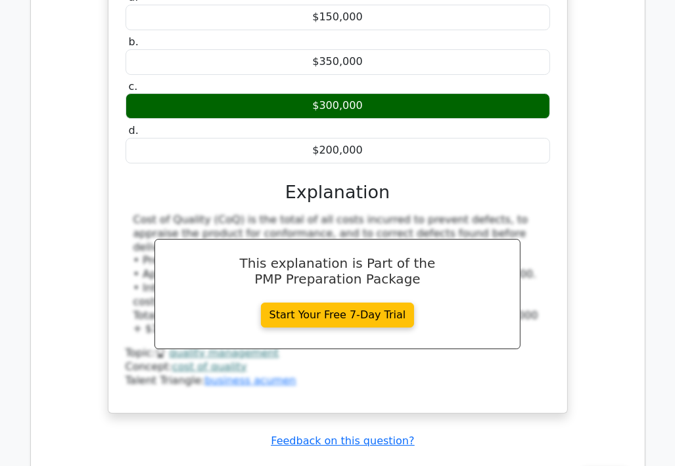
scroll to position [13162, 0]
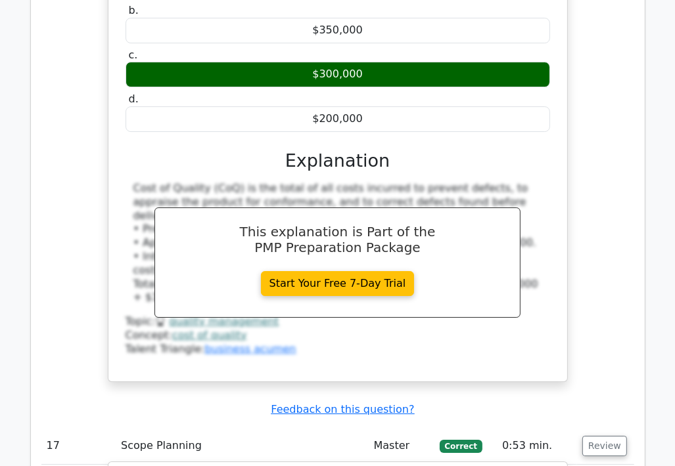
drag, startPoint x: 127, startPoint y: 139, endPoint x: 319, endPoint y: 440, distance: 356.4
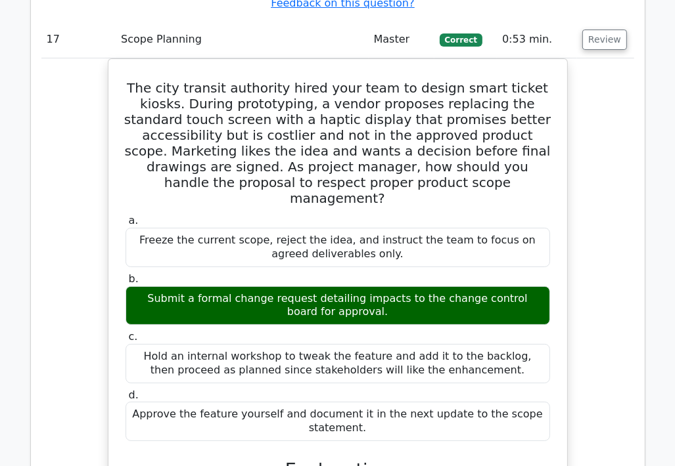
scroll to position [13490, 0]
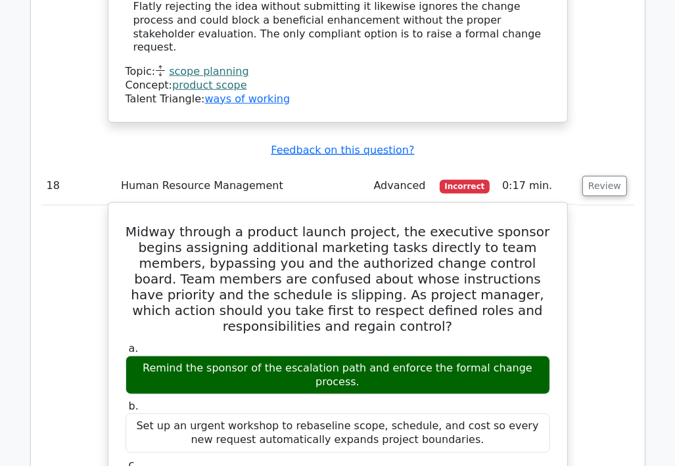
scroll to position [14213, 0]
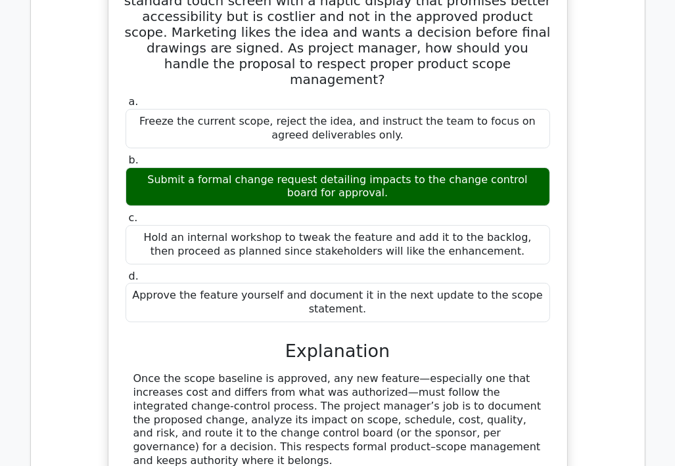
scroll to position [13621, 0]
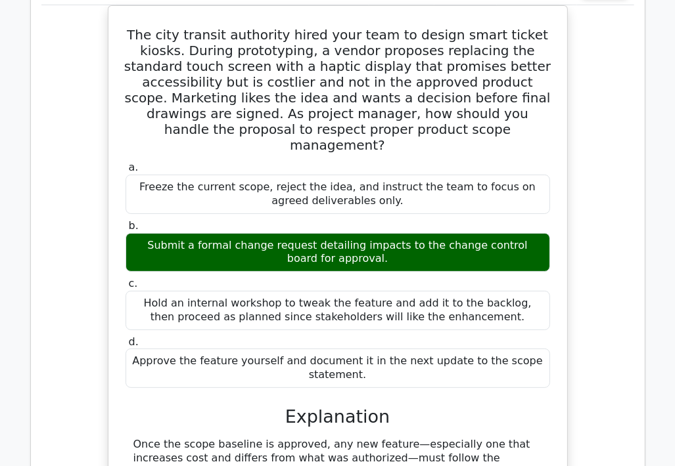
drag, startPoint x: 146, startPoint y: 122, endPoint x: 382, endPoint y: 422, distance: 381.3
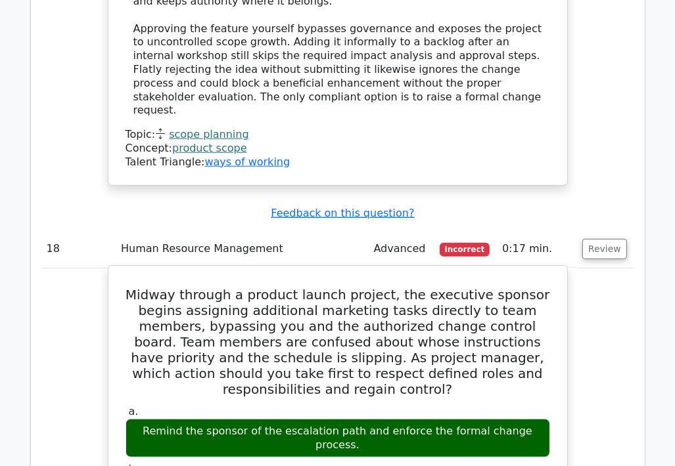
scroll to position [14213, 0]
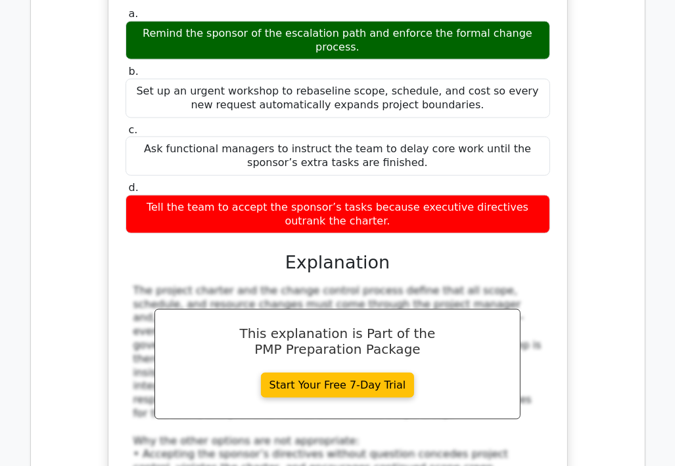
scroll to position [14565, 0]
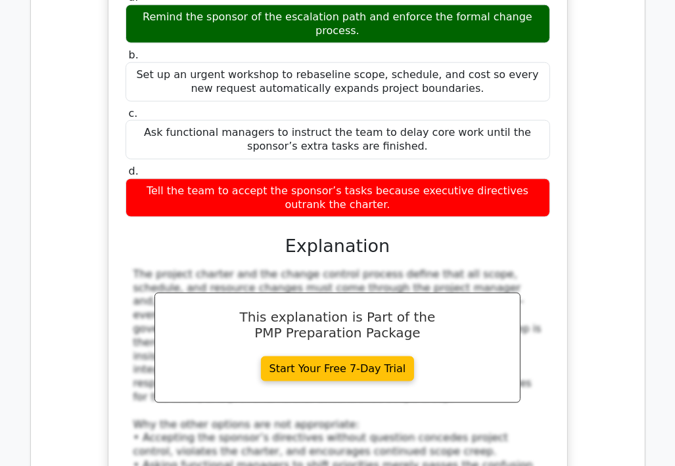
drag, startPoint x: 125, startPoint y: 182, endPoint x: 391, endPoint y: 240, distance: 271.6
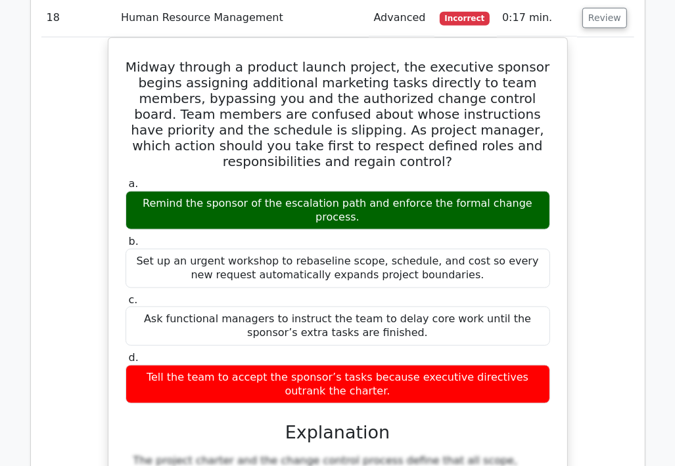
scroll to position [14368, 0]
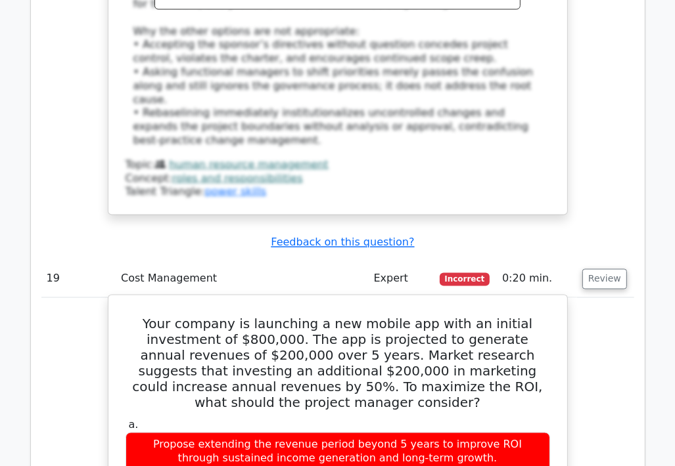
scroll to position [14959, 0]
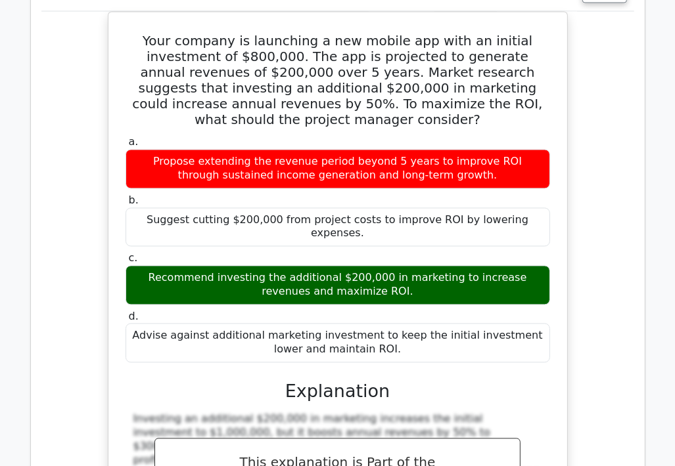
scroll to position [15255, 0]
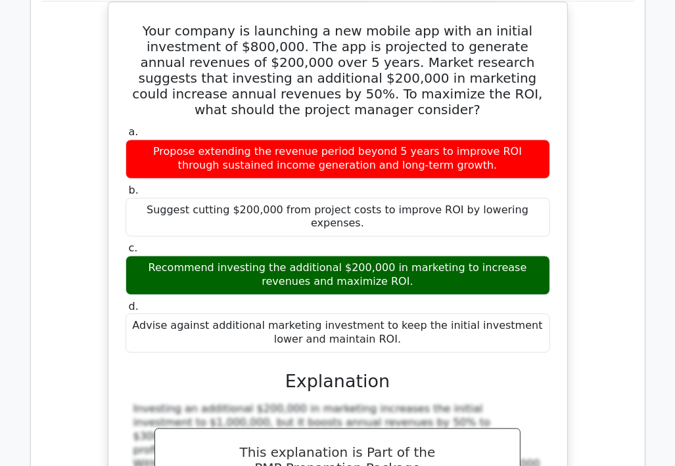
drag, startPoint x: 145, startPoint y: 216, endPoint x: 381, endPoint y: 441, distance: 326.2
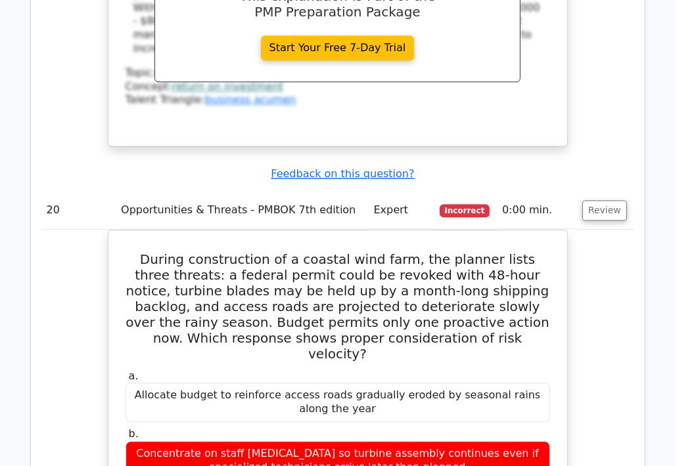
scroll to position [15970, 0]
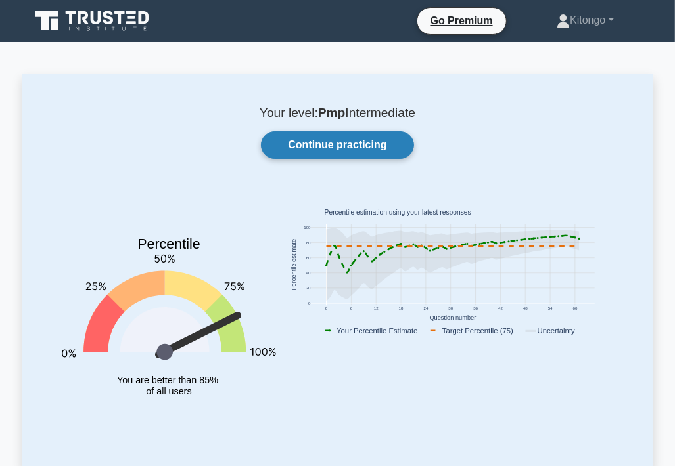
click at [351, 146] on link "Continue practicing" at bounding box center [337, 145] width 152 height 28
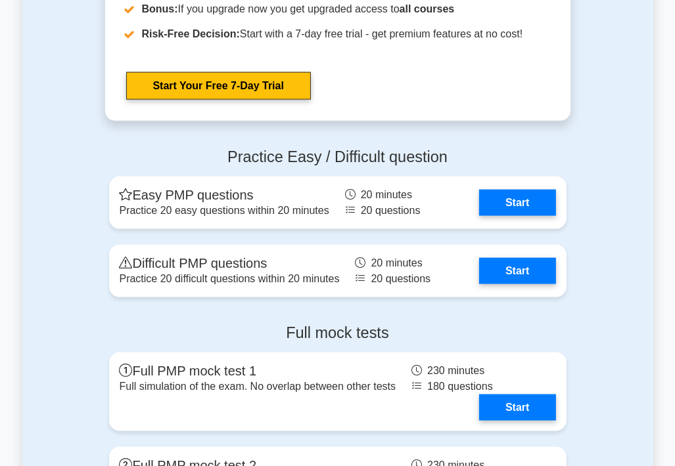
scroll to position [4533, 0]
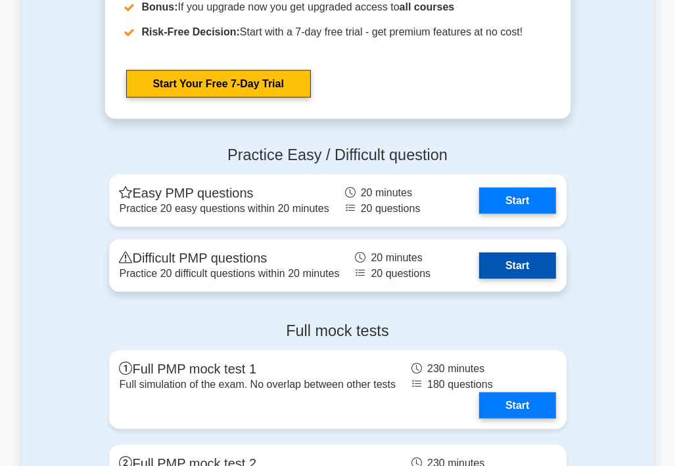
click at [508, 269] on link "Start" at bounding box center [517, 266] width 76 height 26
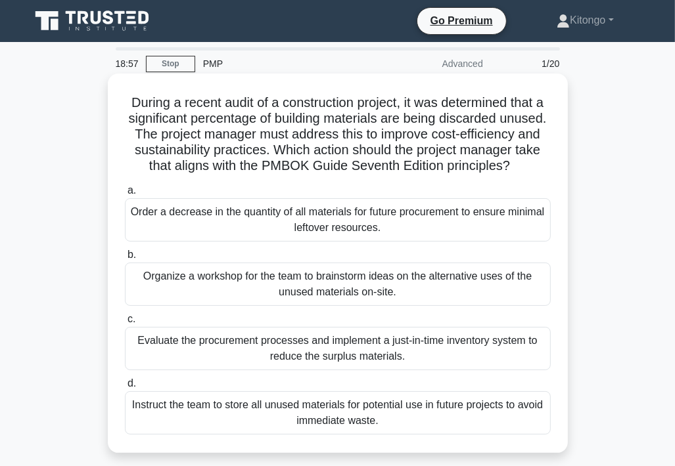
click at [300, 359] on div "Evaluate the procurement processes and implement a just-in-time inventory syste…" at bounding box center [338, 348] width 426 height 43
click at [125, 324] on input "c. Evaluate the procurement processes and implement a just-in-time inventory sy…" at bounding box center [125, 319] width 0 height 9
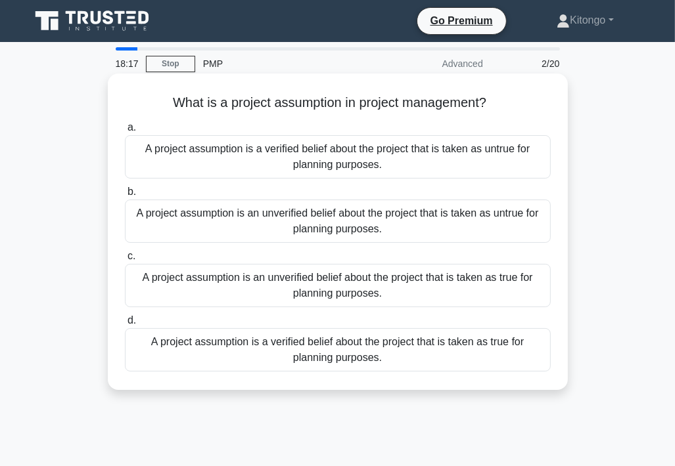
click at [364, 296] on div "A project assumption is an unverified belief about the project that is taken as…" at bounding box center [338, 285] width 426 height 43
click at [125, 261] on input "c. A project assumption is an unverified belief about the project that is taken…" at bounding box center [125, 256] width 0 height 9
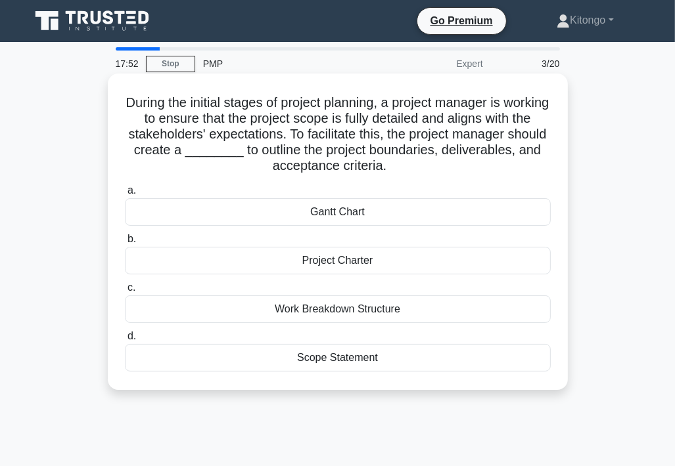
click at [305, 361] on div "Scope Statement" at bounding box center [338, 358] width 426 height 28
click at [125, 341] on input "d. Scope Statement" at bounding box center [125, 336] width 0 height 9
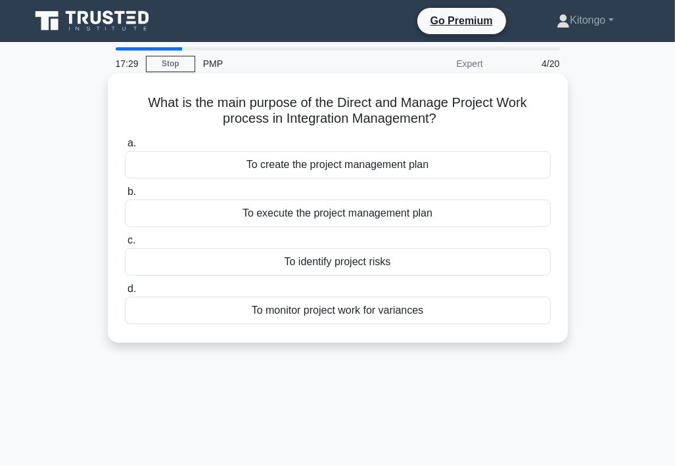
click at [306, 216] on div "To execute the project management plan" at bounding box center [338, 214] width 426 height 28
click at [125, 196] on input "b. To execute the project management plan" at bounding box center [125, 192] width 0 height 9
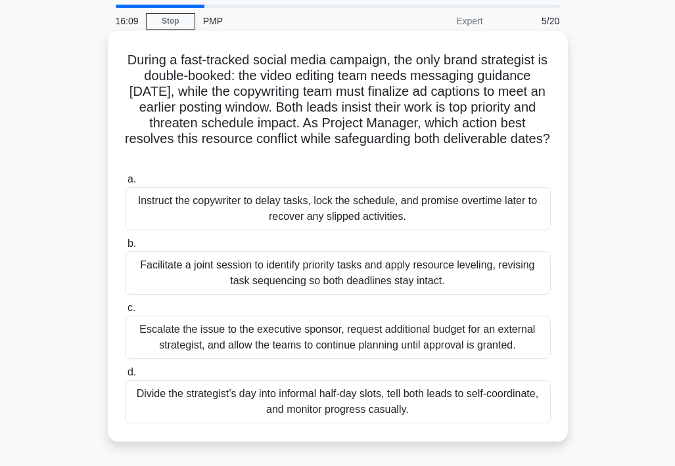
scroll to position [66, 0]
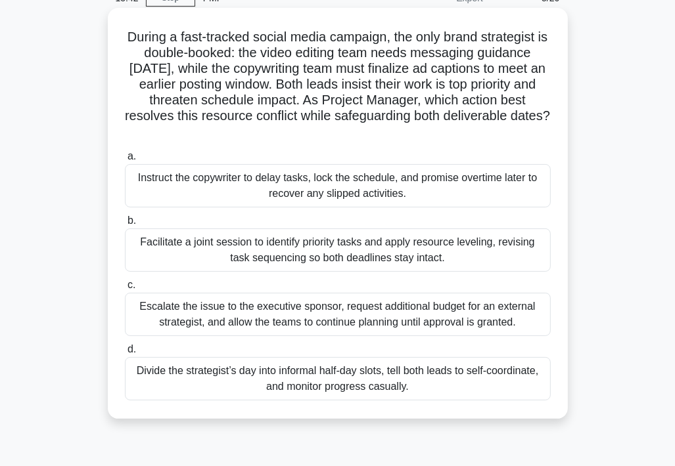
click at [199, 245] on div "Facilitate a joint session to identify priority tasks and apply resource leveli…" at bounding box center [338, 250] width 426 height 43
click at [125, 225] on input "b. Facilitate a joint session to identify priority tasks and apply resource lev…" at bounding box center [125, 221] width 0 height 9
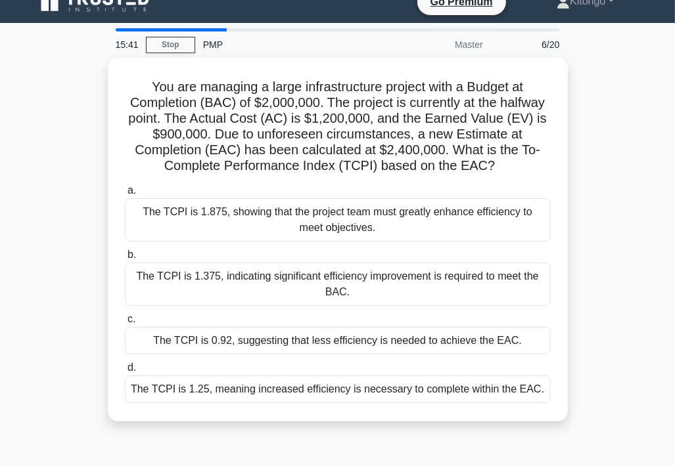
scroll to position [0, 0]
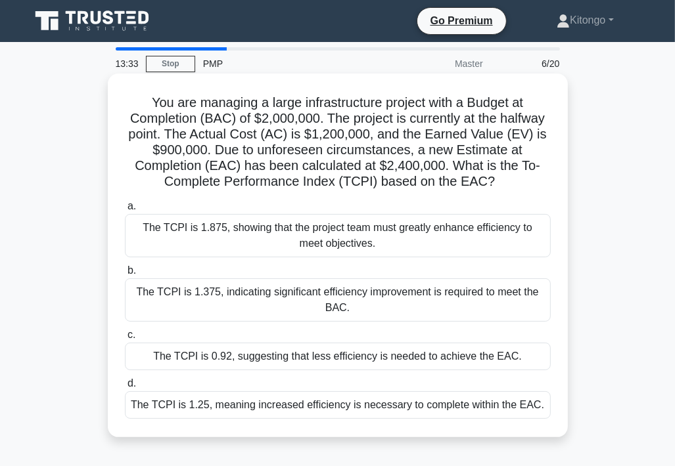
click at [162, 296] on div "The TCPI is 1.375, indicating significant efficiency improvement is required to…" at bounding box center [338, 300] width 426 height 43
click at [125, 275] on input "b. The TCPI is 1.375, indicating significant efficiency improvement is required…" at bounding box center [125, 271] width 0 height 9
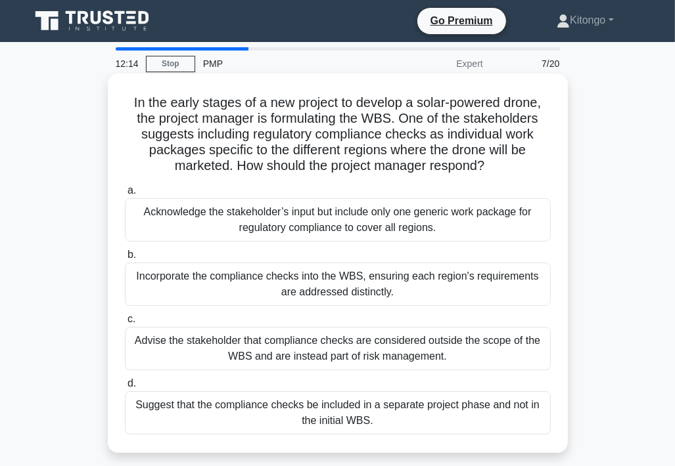
click at [229, 281] on div "Incorporate the compliance checks into the WBS, ensuring each region's requirem…" at bounding box center [338, 284] width 426 height 43
click at [125, 259] on input "b. Incorporate the compliance checks into the WBS, ensuring each region's requi…" at bounding box center [125, 255] width 0 height 9
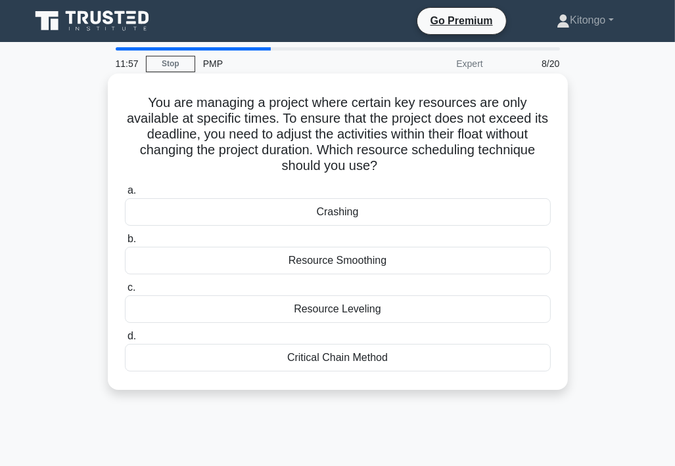
click at [311, 267] on div "Resource Smoothing" at bounding box center [338, 261] width 426 height 28
click at [125, 244] on input "b. Resource Smoothing" at bounding box center [125, 239] width 0 height 9
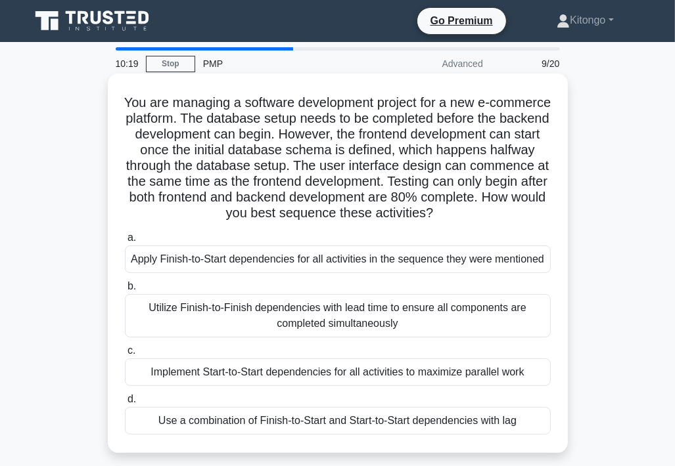
click at [239, 376] on div "Implement Start-to-Start dependencies for all activities to maximize parallel w…" at bounding box center [338, 373] width 426 height 28
click at [125, 355] on input "c. Implement Start-to-Start dependencies for all activities to maximize paralle…" at bounding box center [125, 351] width 0 height 9
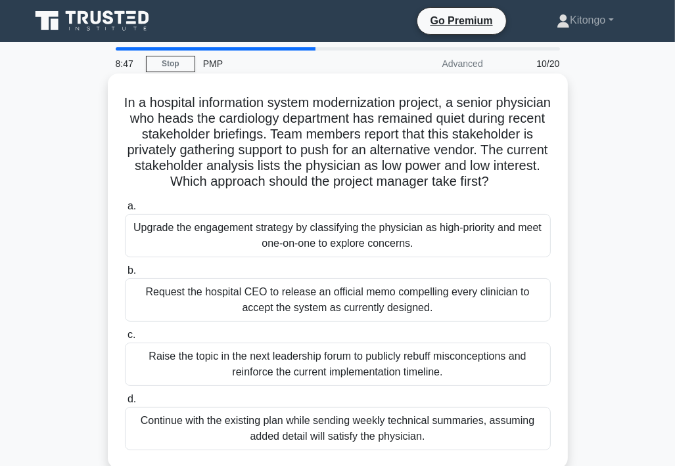
click at [205, 256] on div "Upgrade the engagement strategy by classifying the physician as high-priority a…" at bounding box center [338, 235] width 426 height 43
click at [125, 211] on input "a. Upgrade the engagement strategy by classifying the physician as high-priorit…" at bounding box center [125, 206] width 0 height 9
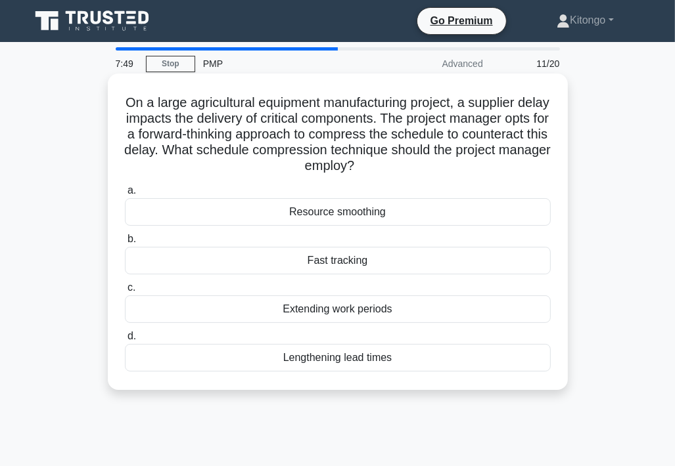
click at [324, 266] on div "Fast tracking" at bounding box center [338, 261] width 426 height 28
click at [125, 244] on input "b. Fast tracking" at bounding box center [125, 239] width 0 height 9
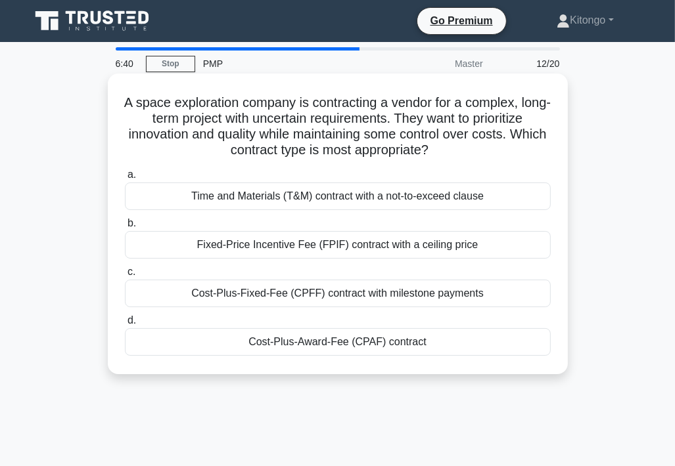
click at [228, 198] on div "Time and Materials (T&M) contract with a not-to-exceed clause" at bounding box center [338, 197] width 426 height 28
click at [125, 179] on input "a. Time and Materials (T&M) contract with a not-to-exceed clause" at bounding box center [125, 175] width 0 height 9
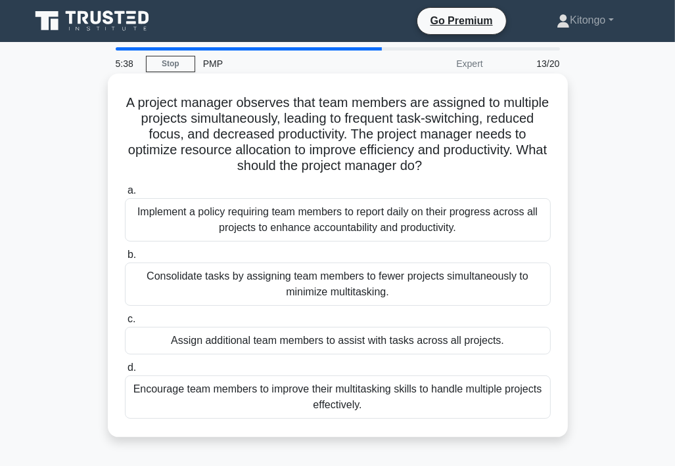
click at [198, 286] on div "Consolidate tasks by assigning team members to fewer projects simultaneously to…" at bounding box center [338, 284] width 426 height 43
click at [125, 259] on input "b. Consolidate tasks by assigning team members to fewer projects simultaneously…" at bounding box center [125, 255] width 0 height 9
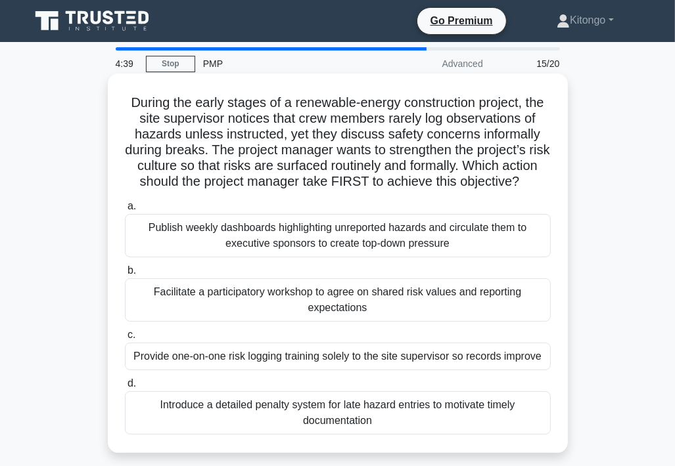
click at [249, 317] on div "Facilitate a participatory workshop to agree on shared risk values and reportin…" at bounding box center [338, 300] width 426 height 43
click at [125, 275] on input "b. Facilitate a participatory workshop to agree on shared risk values and repor…" at bounding box center [125, 271] width 0 height 9
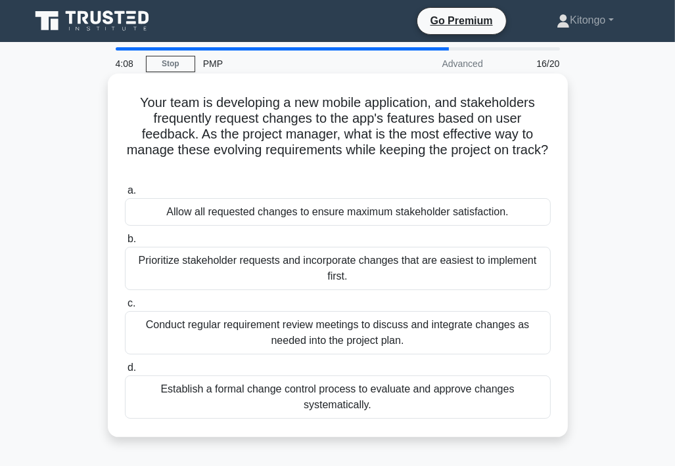
click at [400, 394] on div "Establish a formal change control process to evaluate and approve changes syste…" at bounding box center [338, 397] width 426 height 43
click at [125, 372] on input "d. Establish a formal change control process to evaluate and approve changes sy…" at bounding box center [125, 368] width 0 height 9
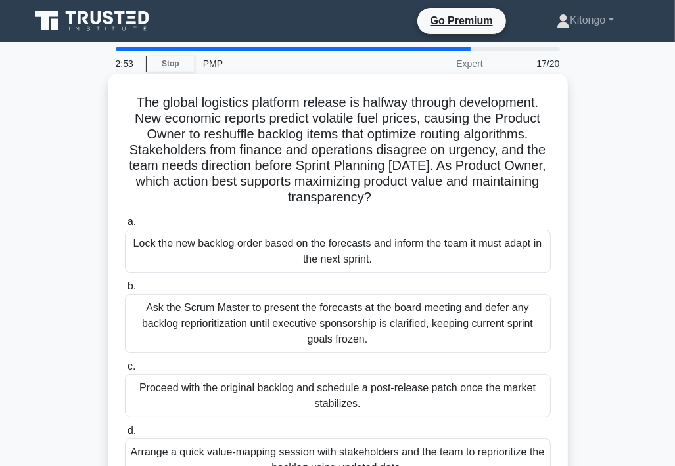
scroll to position [66, 0]
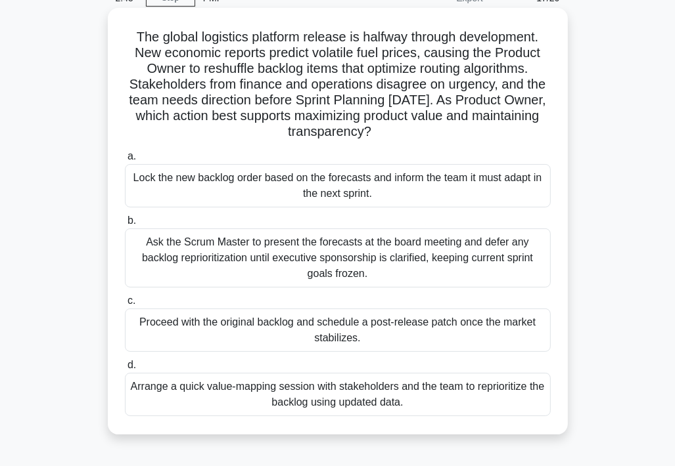
click at [252, 390] on div "Arrange a quick value-mapping session with stakeholders and the team to reprior…" at bounding box center [338, 394] width 426 height 43
click at [125, 370] on input "d. Arrange a quick value-mapping session with stakeholders and the team to repr…" at bounding box center [125, 365] width 0 height 9
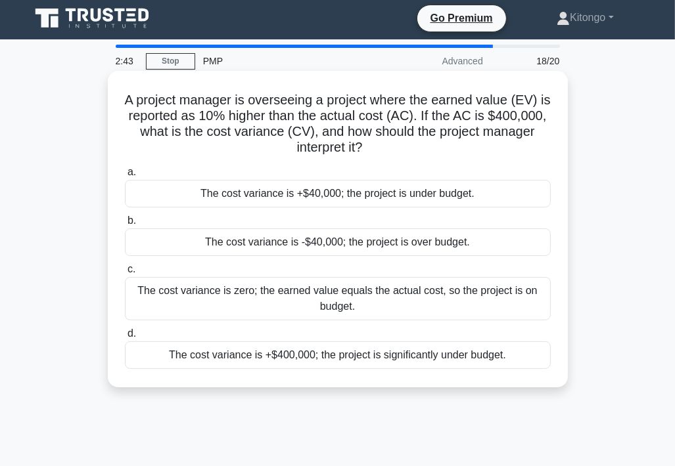
scroll to position [0, 0]
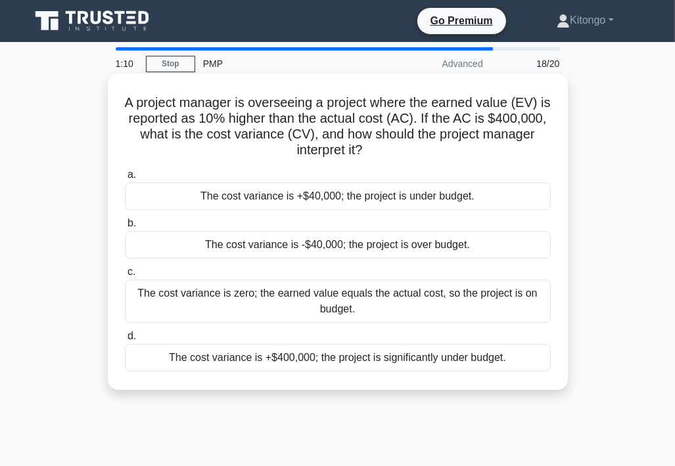
click at [212, 198] on div "The cost variance is +$40,000; the project is under budget." at bounding box center [338, 197] width 426 height 28
click at [125, 179] on input "a. The cost variance is +$40,000; the project is under budget." at bounding box center [125, 175] width 0 height 9
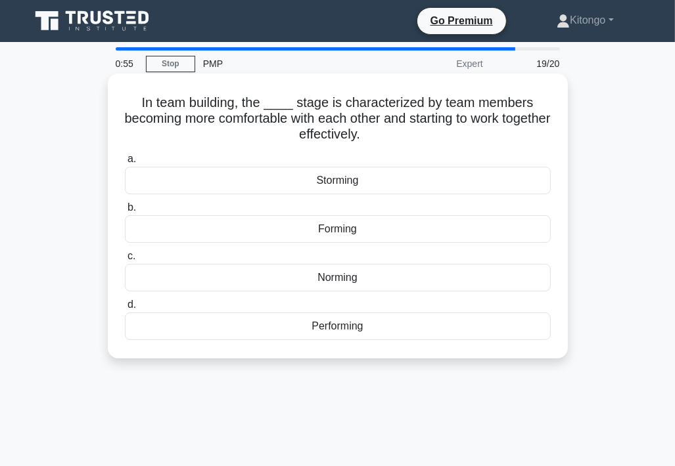
click at [347, 276] on div "Norming" at bounding box center [338, 278] width 426 height 28
click at [125, 261] on input "c. Norming" at bounding box center [125, 256] width 0 height 9
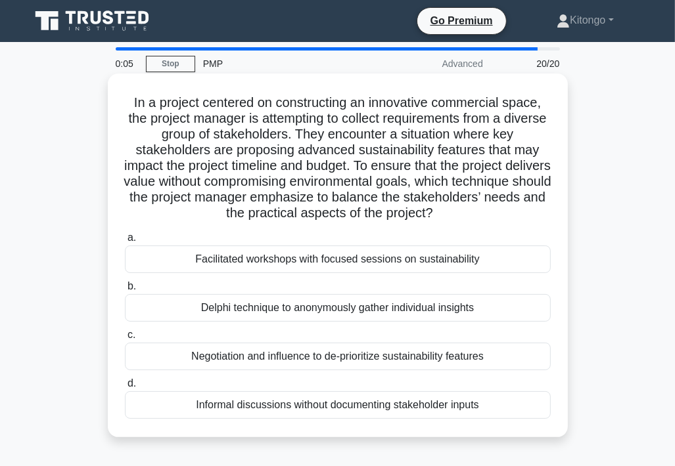
click at [226, 311] on div "Delphi technique to anonymously gather individual insights" at bounding box center [338, 308] width 426 height 28
click at [125, 291] on input "b. Delphi technique to anonymously gather individual insights" at bounding box center [125, 286] width 0 height 9
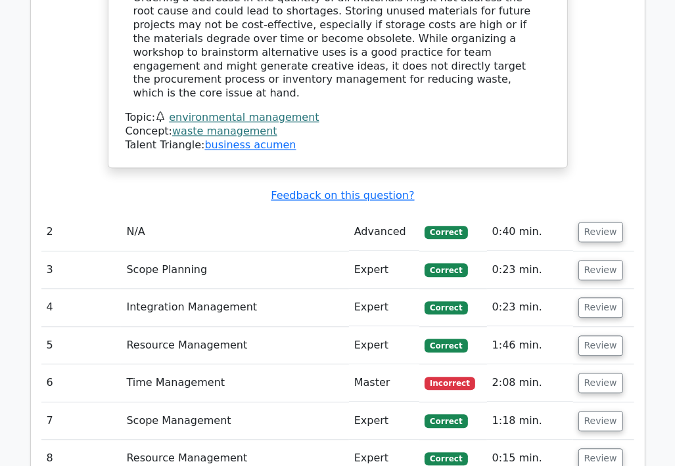
scroll to position [1971, 0]
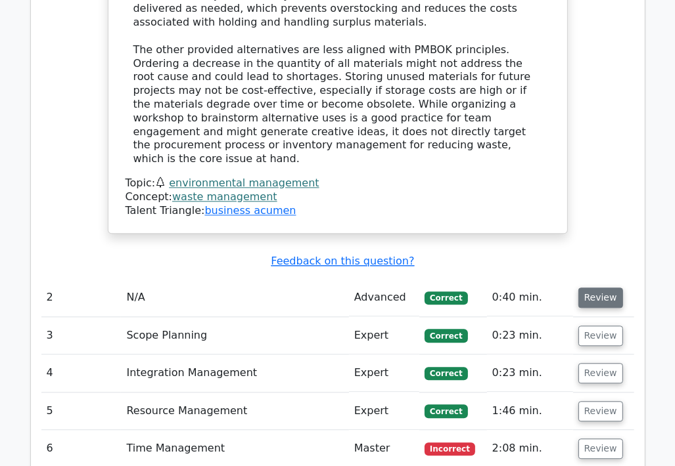
click at [589, 288] on button "Review" at bounding box center [600, 298] width 45 height 20
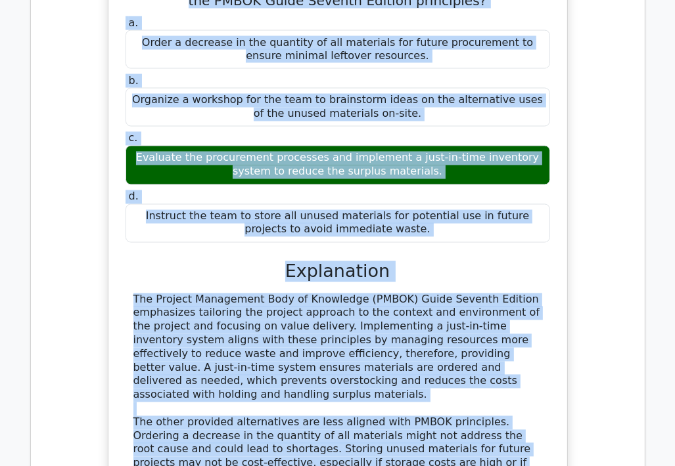
scroll to position [1613, 0]
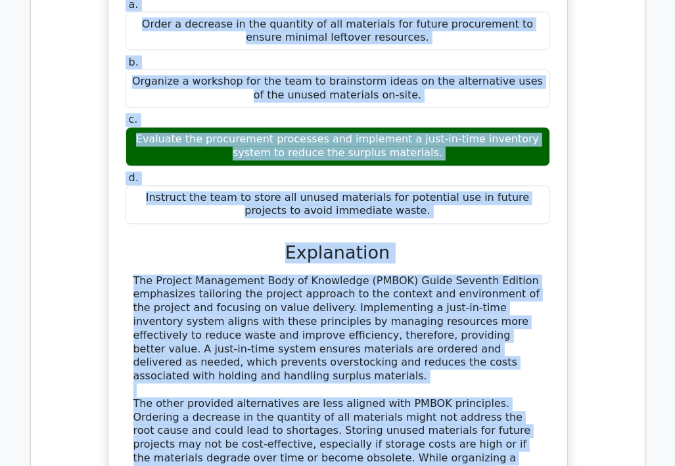
drag, startPoint x: 131, startPoint y: 271, endPoint x: 307, endPoint y: 460, distance: 258.4
click at [307, 460] on div "During a recent audit of a construction project, it was determined that a signi…" at bounding box center [338, 232] width 448 height 704
copy div "During a recent audit of a construction project, it was determined that a signi…"
click at [441, 432] on div "The Project Management Body of Knowledge (PMBOK) Guide Seventh Edition emphasiz…" at bounding box center [337, 424] width 424 height 298
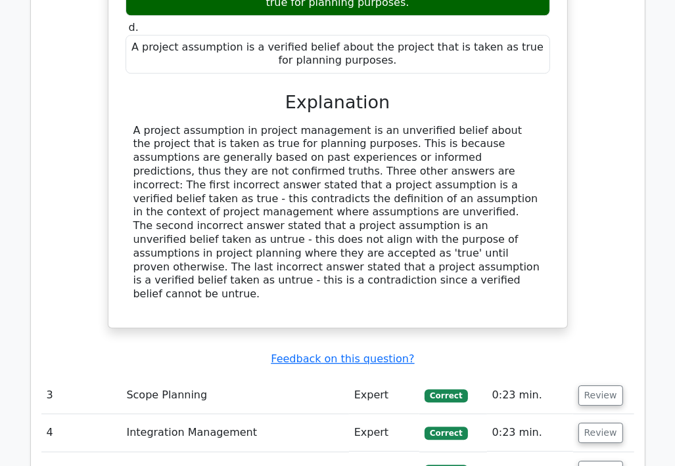
scroll to position [2532, 0]
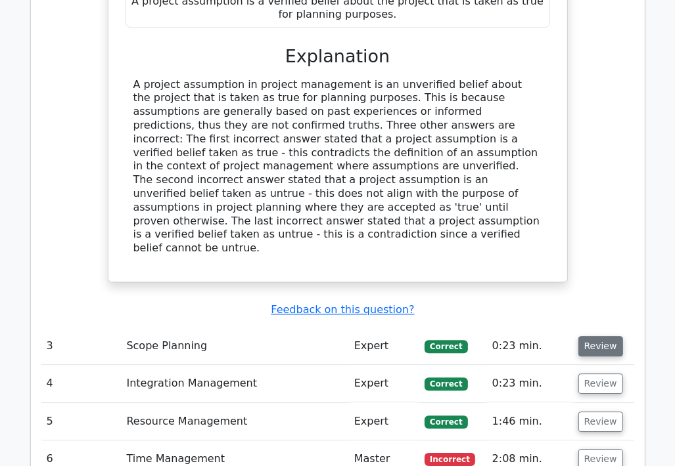
click at [596, 336] on button "Review" at bounding box center [600, 346] width 45 height 20
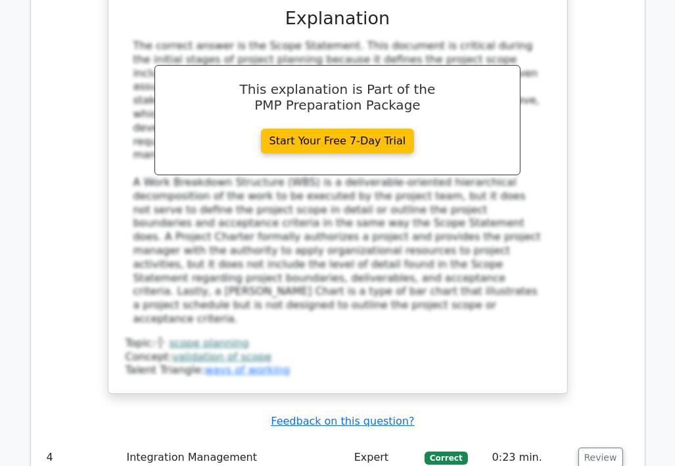
scroll to position [3255, 0]
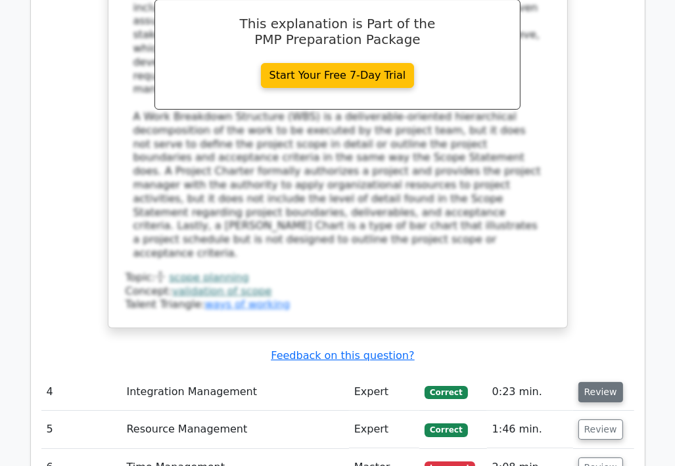
click at [604, 382] on button "Review" at bounding box center [600, 392] width 45 height 20
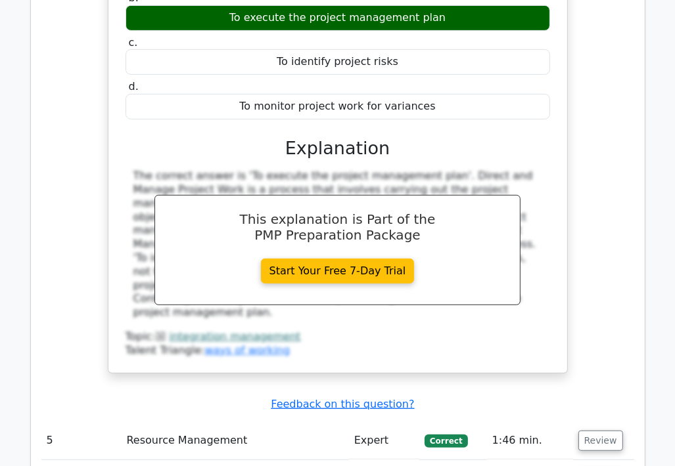
scroll to position [3780, 0]
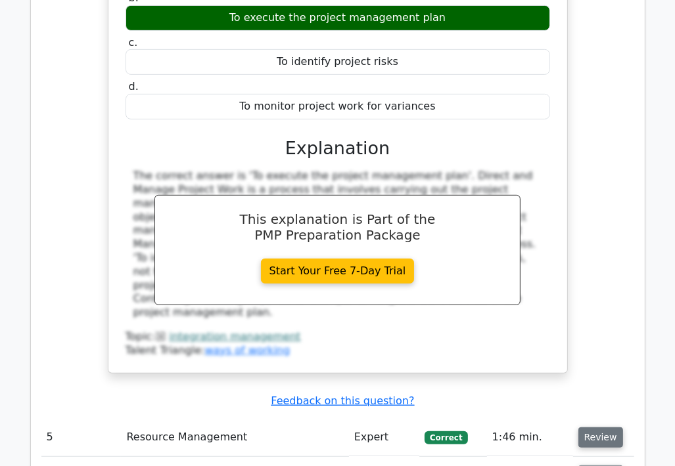
click at [587, 428] on button "Review" at bounding box center [600, 438] width 45 height 20
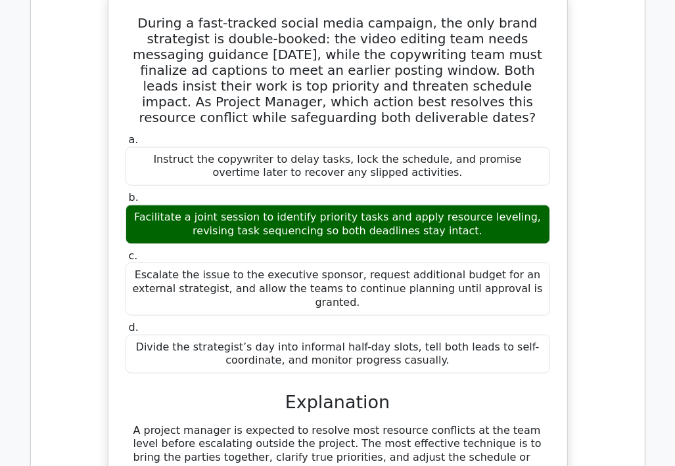
scroll to position [4270, 0]
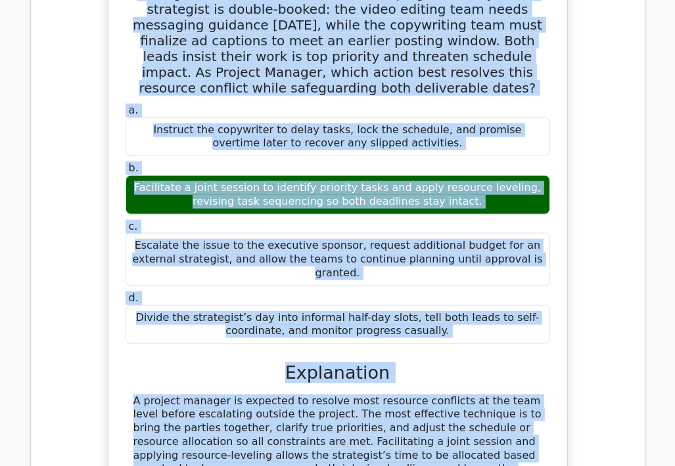
drag, startPoint x: 129, startPoint y: 104, endPoint x: 302, endPoint y: 453, distance: 389.5
click at [302, 453] on div "During a fast-tracked social media campaign, the only brand strategist is doubl…" at bounding box center [338, 329] width 448 height 719
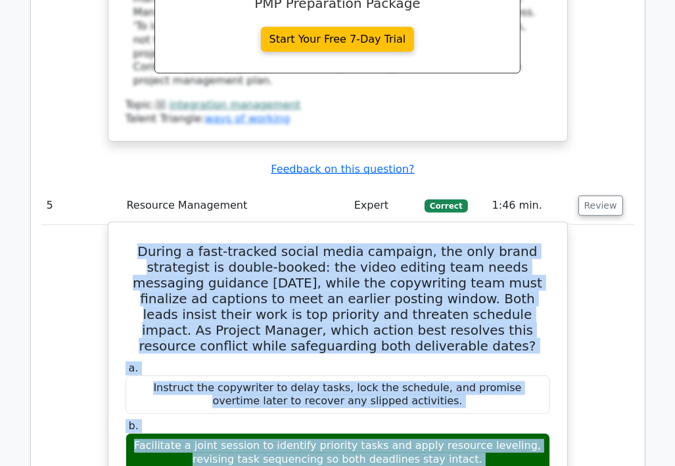
scroll to position [4008, 0]
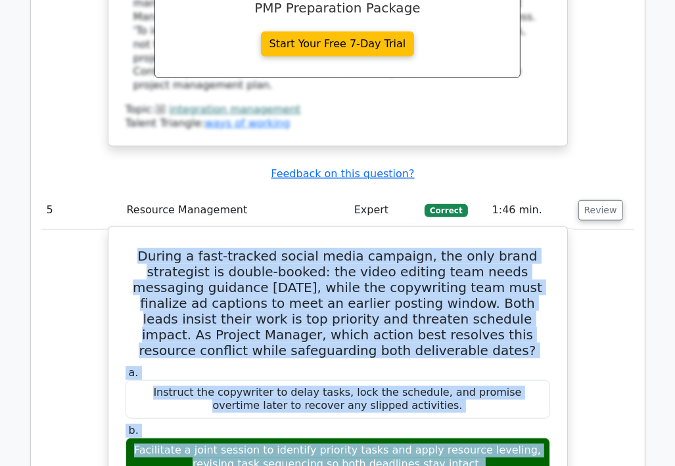
copy div "During a fast-tracked social media campaign, the only brand strategist is doubl…"
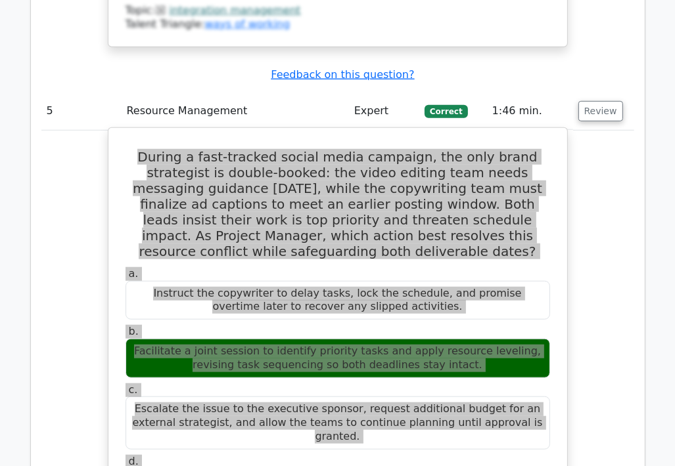
scroll to position [4139, 0]
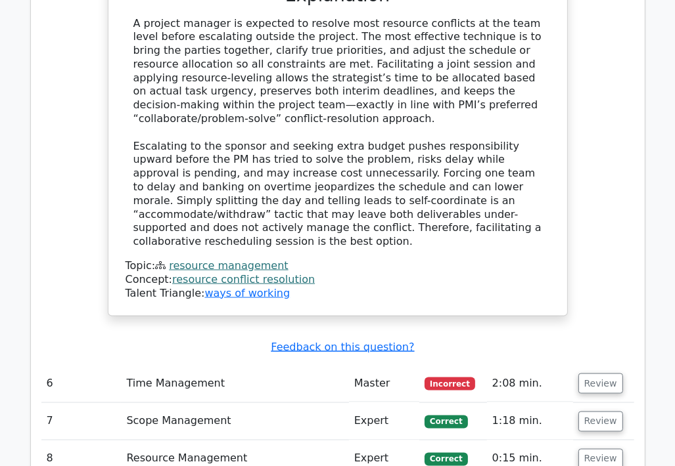
scroll to position [4665, 0]
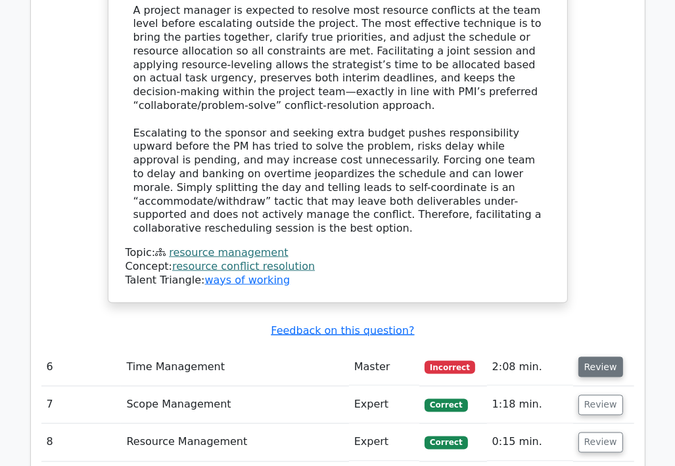
click at [591, 357] on button "Review" at bounding box center [600, 367] width 45 height 20
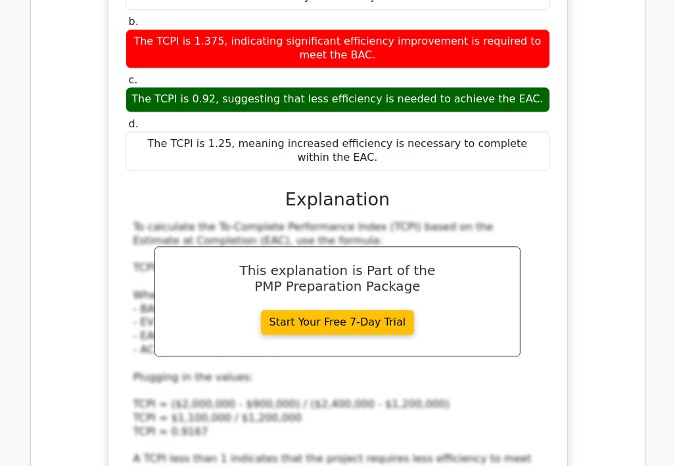
scroll to position [5256, 0]
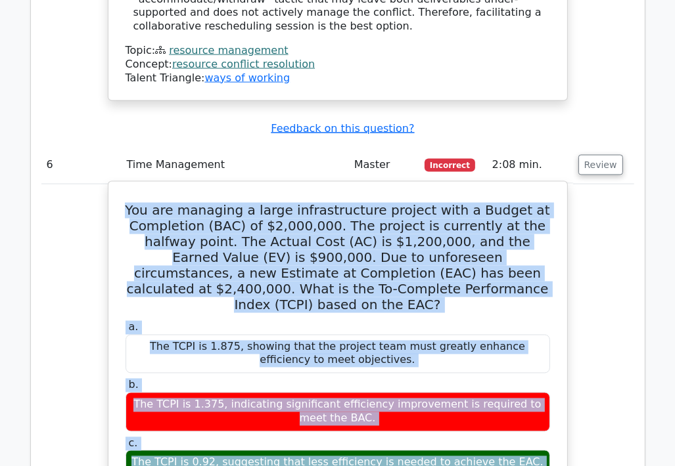
scroll to position [4924, 0]
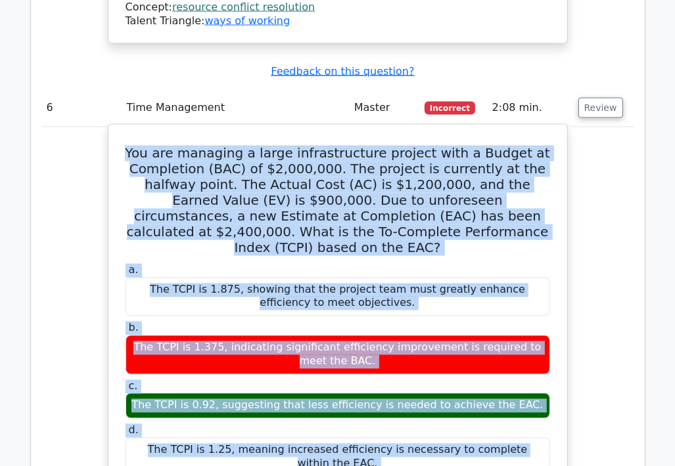
drag, startPoint x: 148, startPoint y: 185, endPoint x: 549, endPoint y: 215, distance: 401.9
copy div "You are managing a large infrastructure project with a Budget at Completion (BA…"
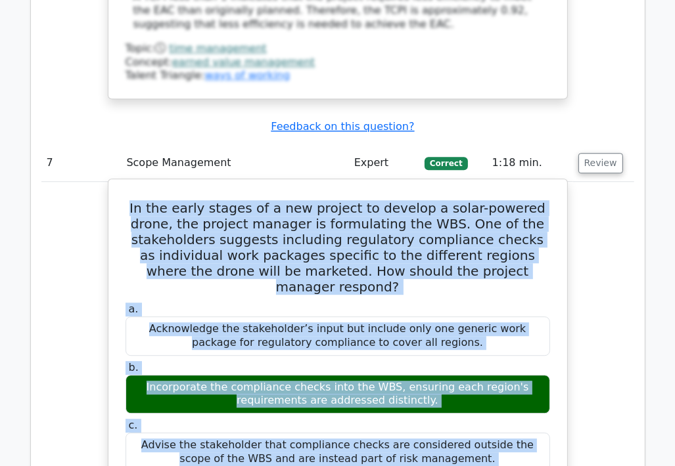
scroll to position [5703, 0]
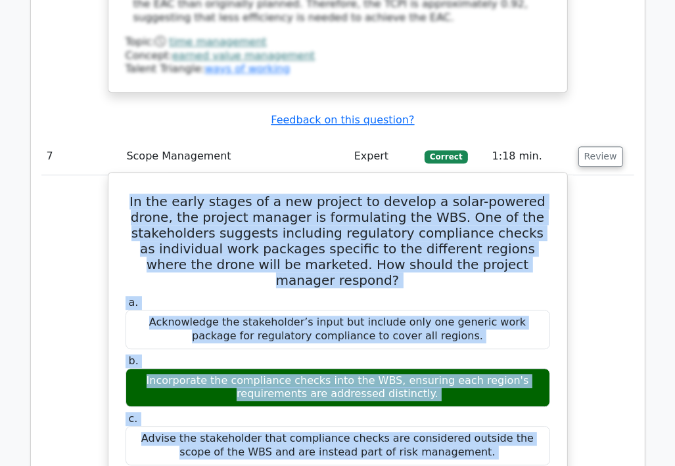
drag, startPoint x: 129, startPoint y: 267, endPoint x: 412, endPoint y: 238, distance: 284.5
copy div "In the early stages of a new project to develop a solar-powered drone, the proj…"
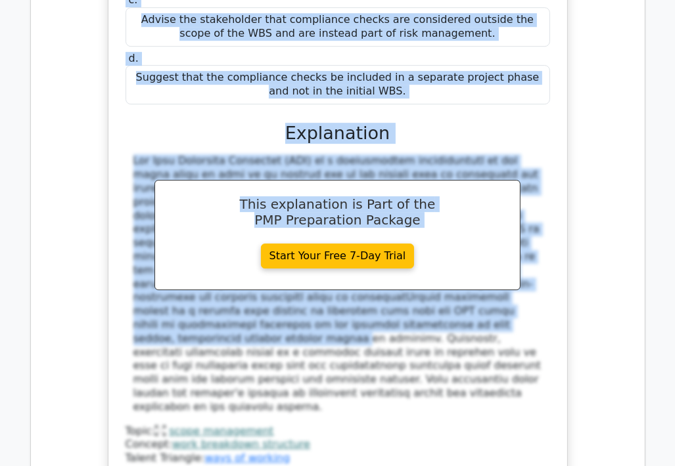
scroll to position [6163, 0]
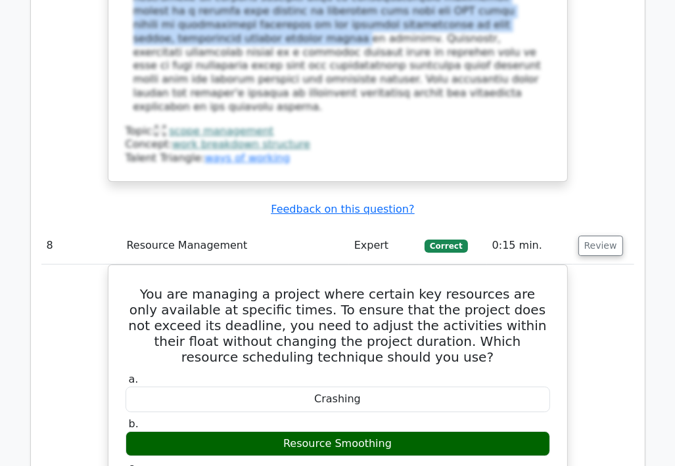
scroll to position [6491, 0]
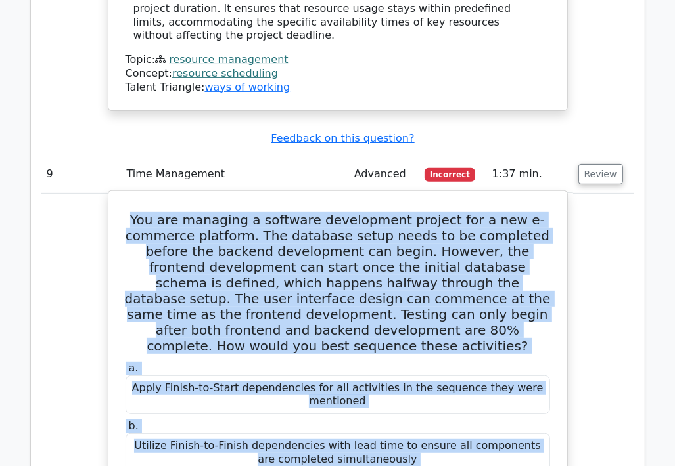
scroll to position [7080, 0]
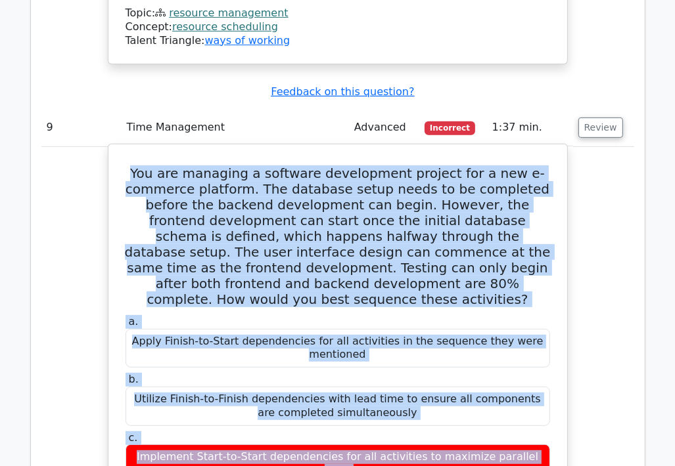
drag, startPoint x: 151, startPoint y: 168, endPoint x: 542, endPoint y: 149, distance: 391.3
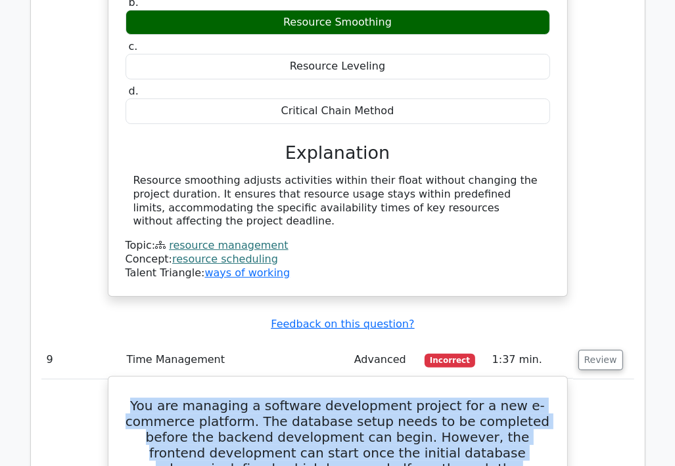
scroll to position [6817, 0]
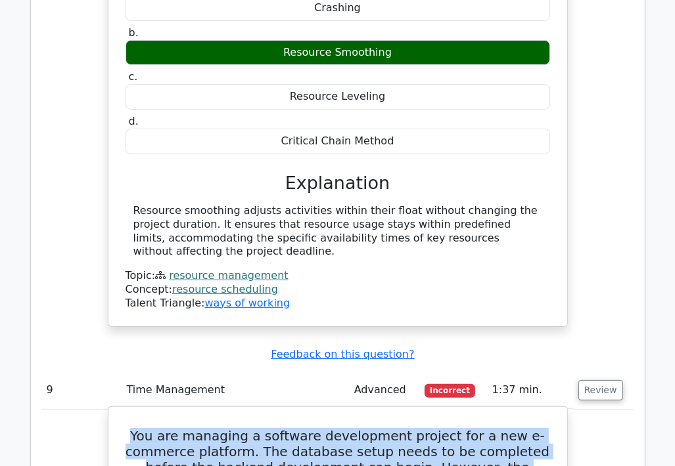
copy div "You are managing a software development project for a new e-commerce platform. …"
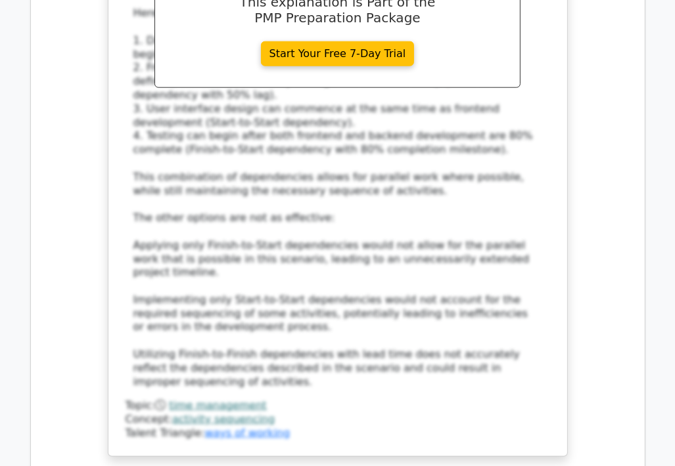
scroll to position [7737, 0]
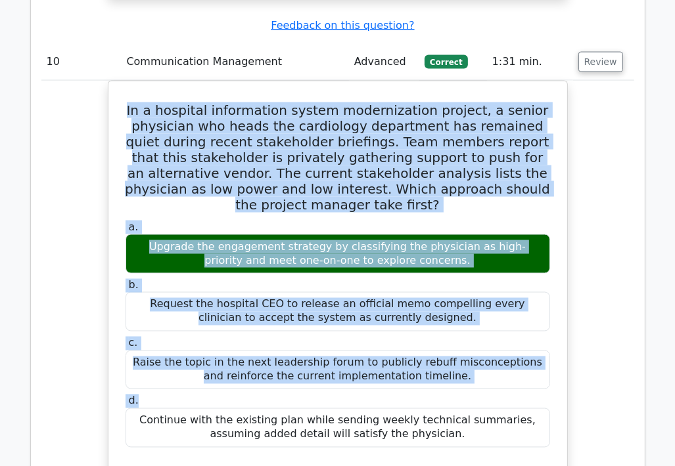
scroll to position [8108, 0]
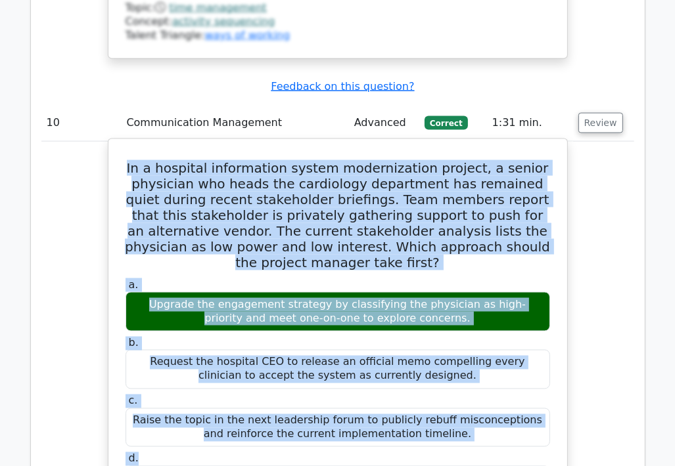
drag, startPoint x: 145, startPoint y: 138, endPoint x: 470, endPoint y: 95, distance: 328.0
copy div "In a hospital information system modernization project, a senior physician who …"
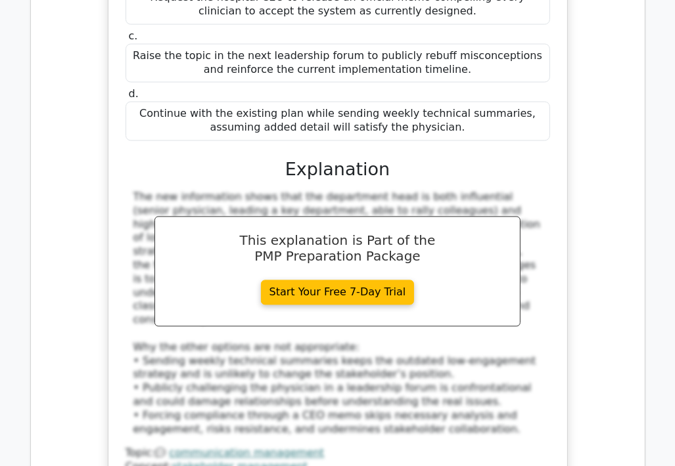
scroll to position [8502, 0]
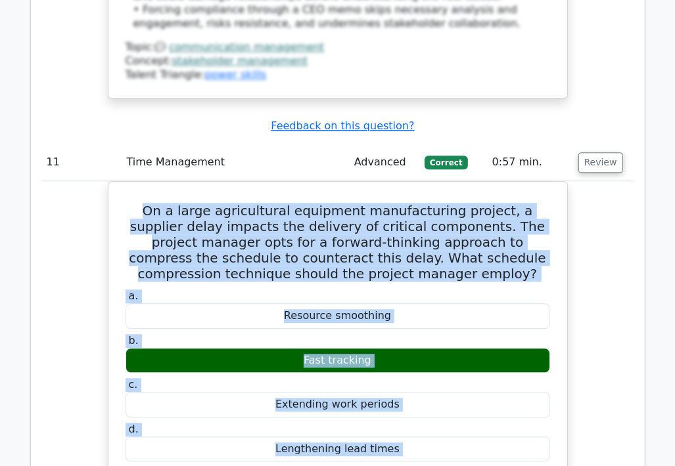
scroll to position [8952, 0]
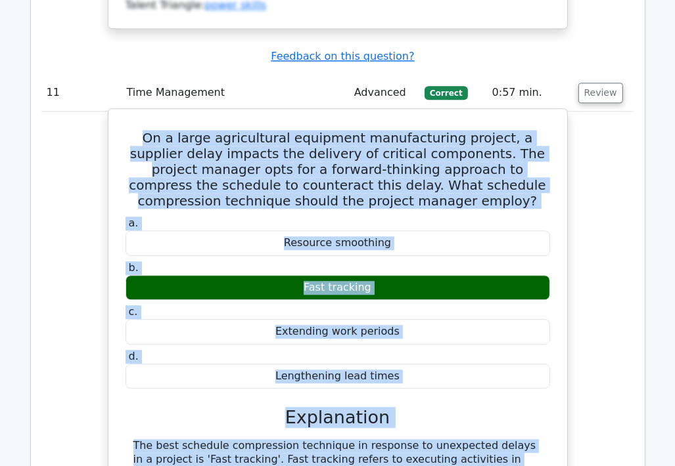
drag, startPoint x: 137, startPoint y: 106, endPoint x: 522, endPoint y: 224, distance: 402.5
click at [522, 224] on div "On a large agricultural equipment manufacturing project, a supplier delay impac…" at bounding box center [338, 417] width 448 height 606
copy div "On a large agricultural equipment manufacturing project, a supplier delay impac…"
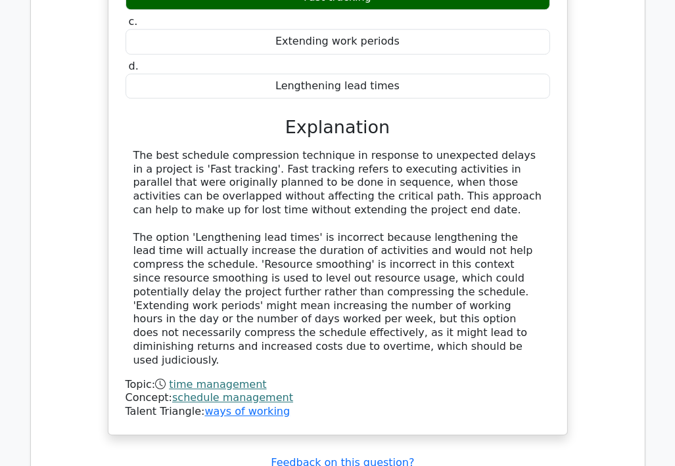
scroll to position [9215, 0]
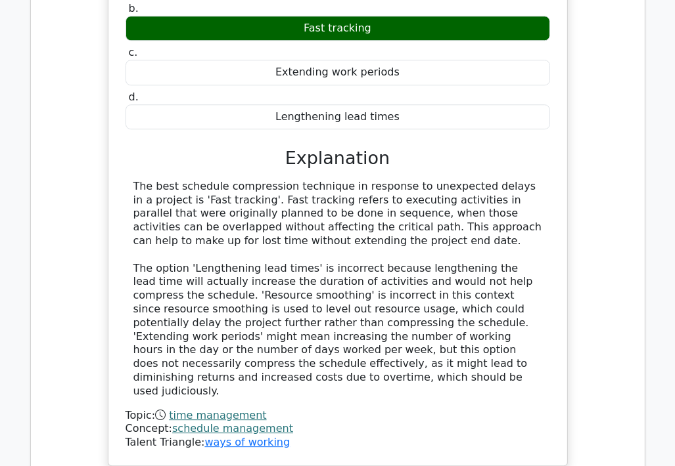
drag, startPoint x: 136, startPoint y: 125, endPoint x: 551, endPoint y: 355, distance: 474.3
copy div "A space exploration company is contracting a vendor for a complex, long-term pr…"
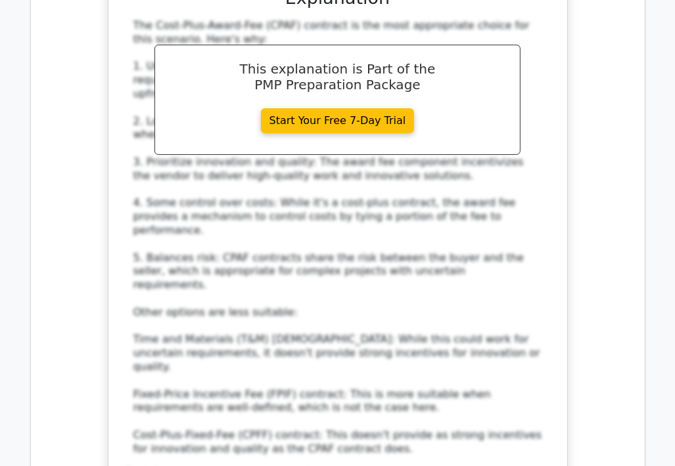
scroll to position [10069, 0]
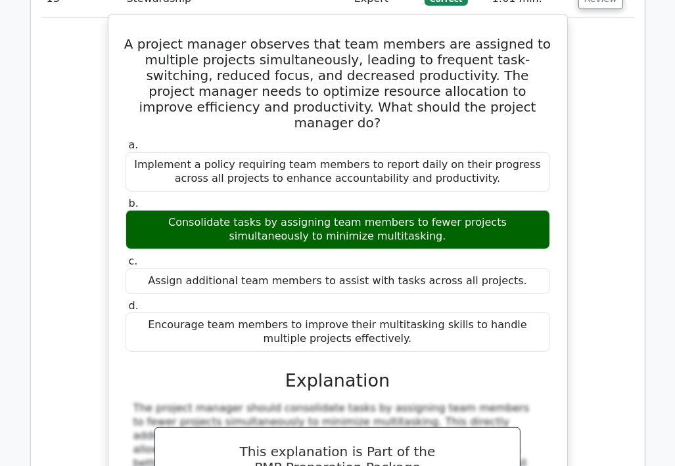
scroll to position [10660, 0]
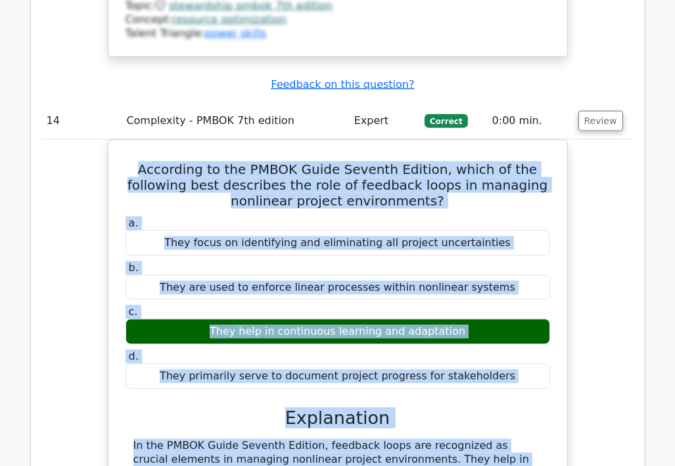
scroll to position [11305, 0]
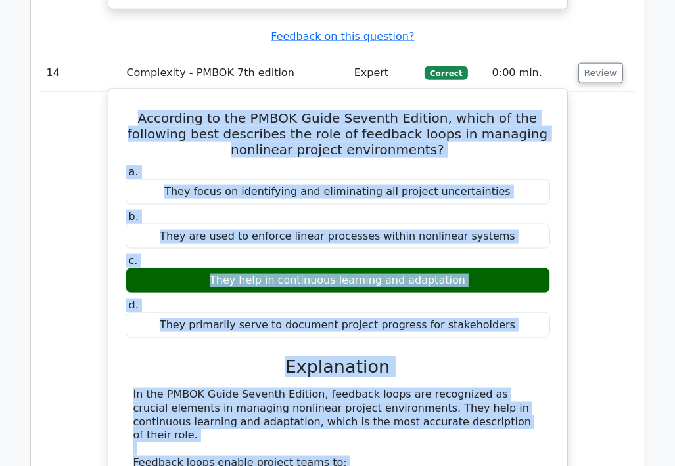
drag, startPoint x: 125, startPoint y: 280, endPoint x: 467, endPoint y: 215, distance: 347.8
copy div "According to the PMBOK Guide Seventh Edition, which of the following best descr…"
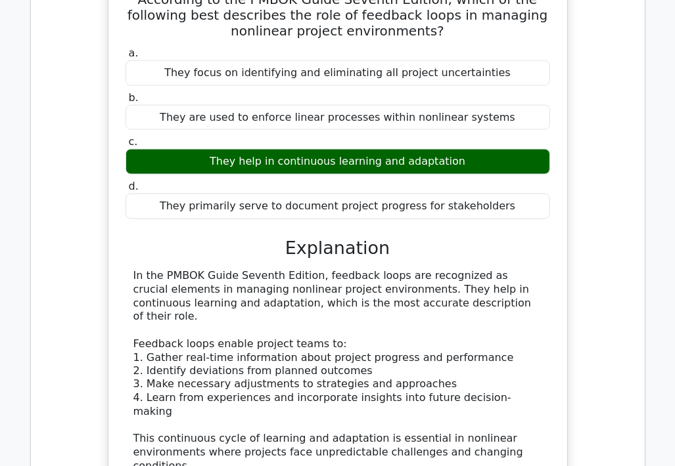
scroll to position [11437, 0]
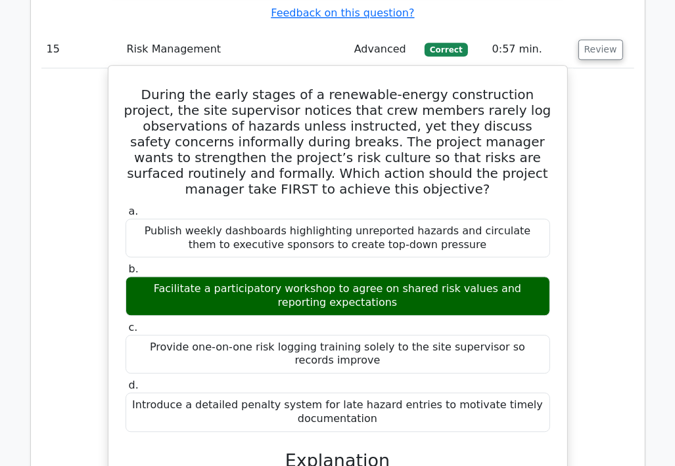
scroll to position [12225, 0]
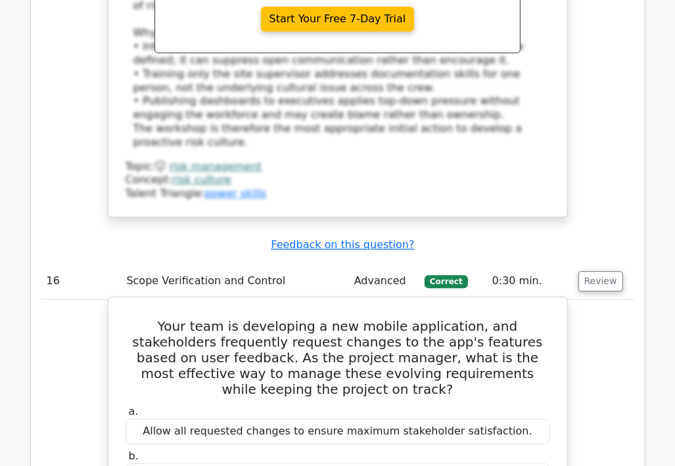
scroll to position [12816, 0]
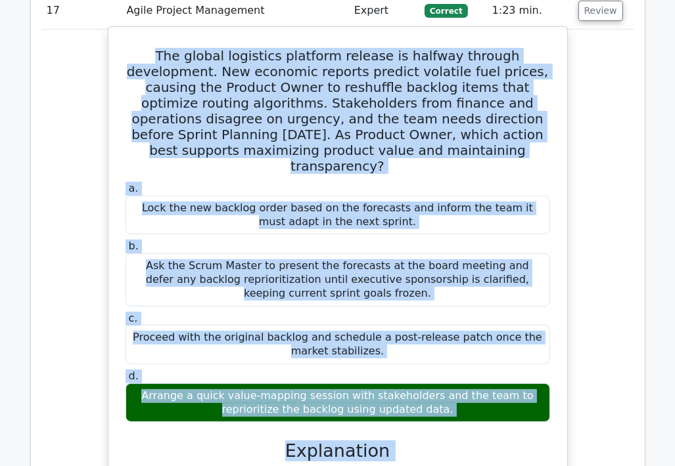
scroll to position [13711, 0]
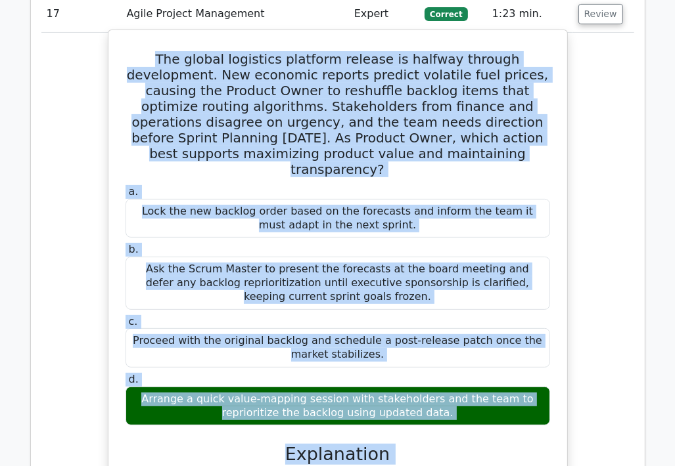
drag, startPoint x: 131, startPoint y: 169, endPoint x: 381, endPoint y: 70, distance: 269.5
click at [381, 70] on div "The global logistics platform release is halfway through development. New econo…" at bounding box center [338, 430] width 448 height 790
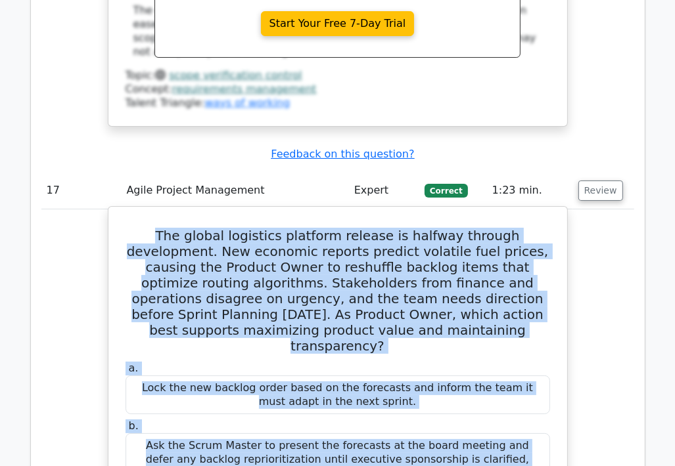
scroll to position [13514, 0]
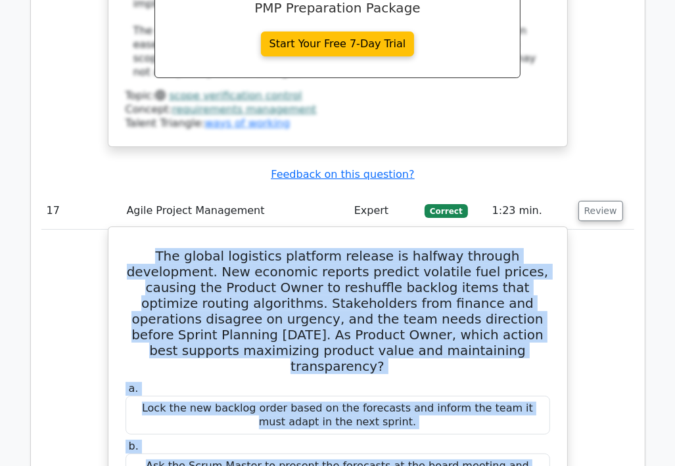
copy div "The global logistics platform release is halfway through development. New econo…"
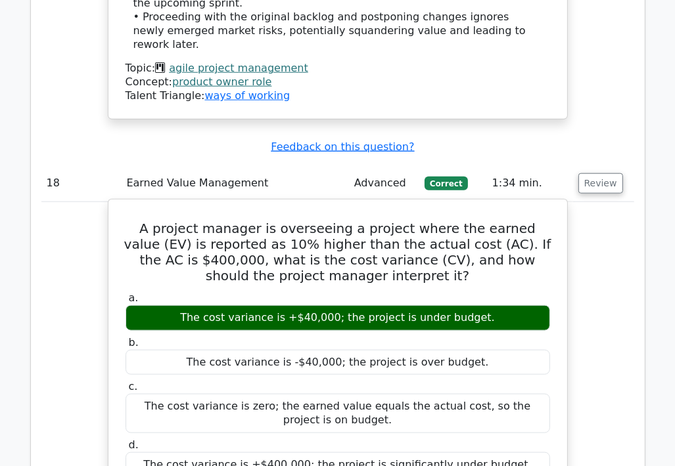
scroll to position [14434, 0]
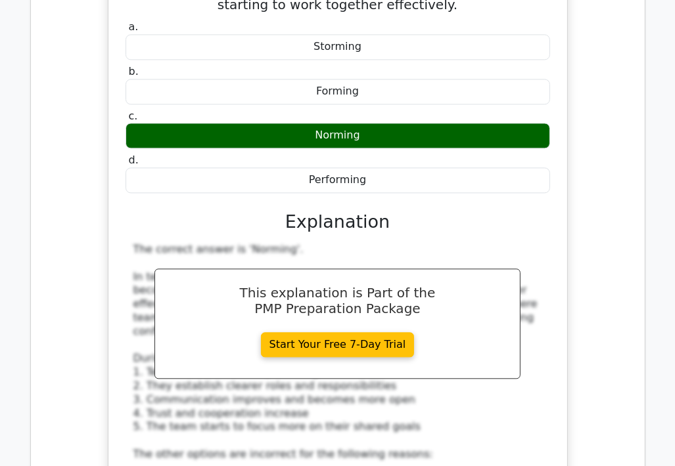
scroll to position [15290, 0]
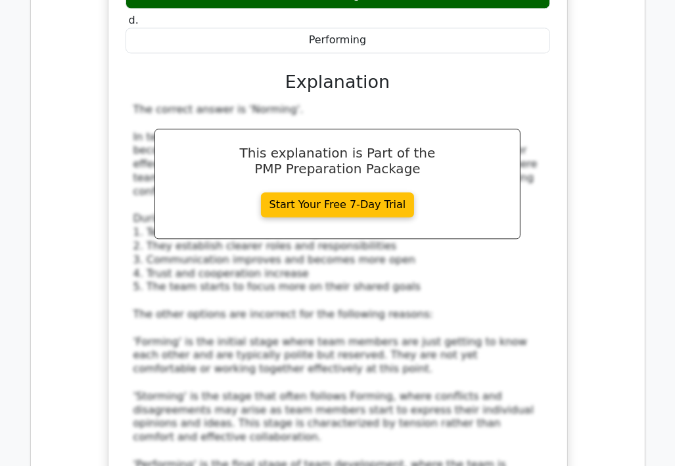
scroll to position [15542, 0]
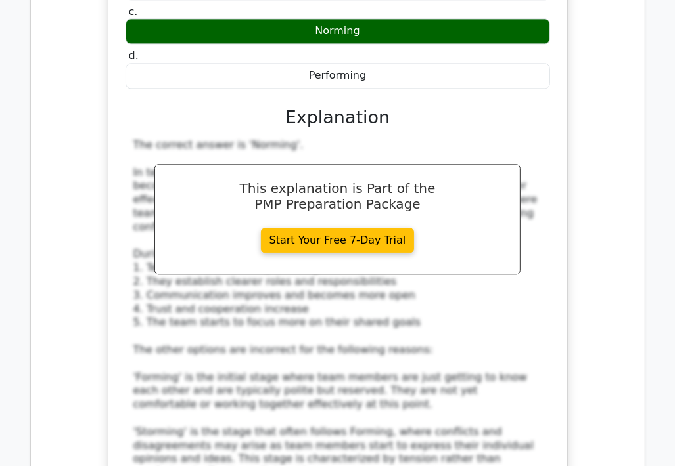
drag, startPoint x: 131, startPoint y: 93, endPoint x: 568, endPoint y: 404, distance: 536.1
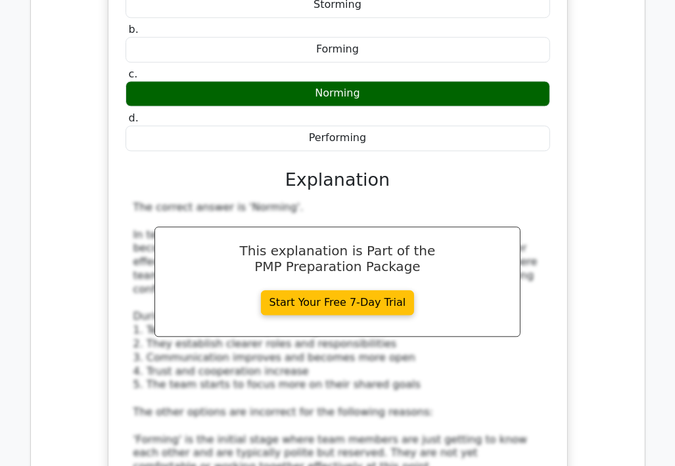
scroll to position [15411, 0]
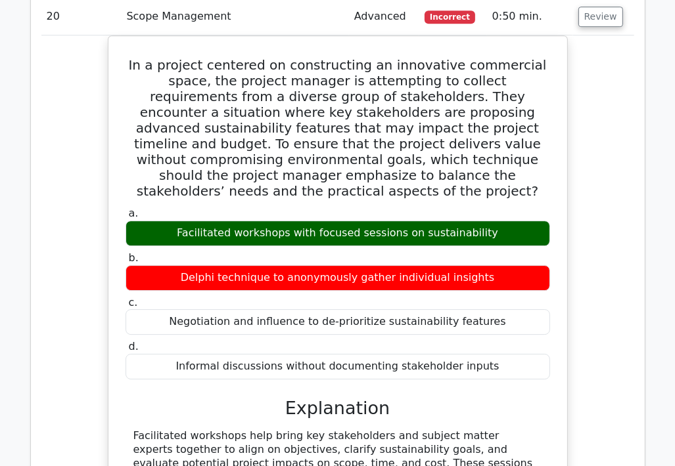
scroll to position [16256, 0]
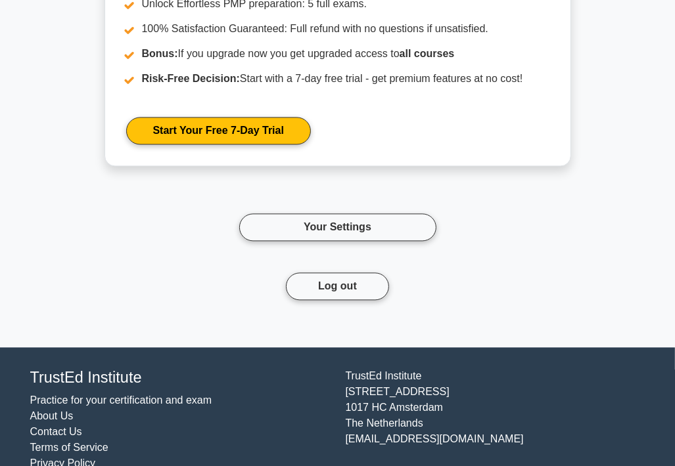
scroll to position [1803, 0]
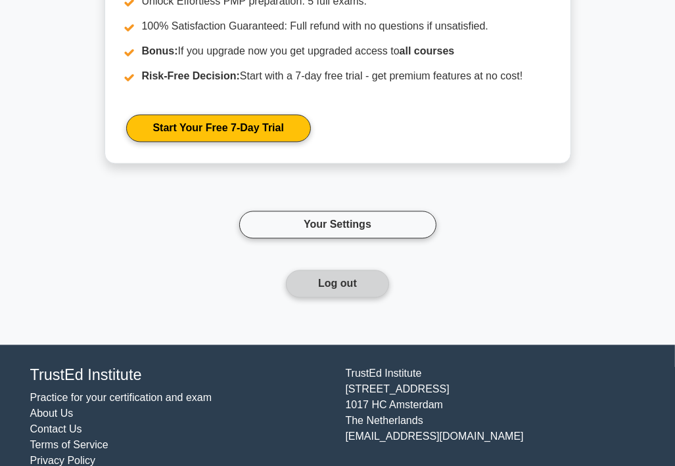
click at [330, 270] on button "Log out" at bounding box center [337, 284] width 103 height 28
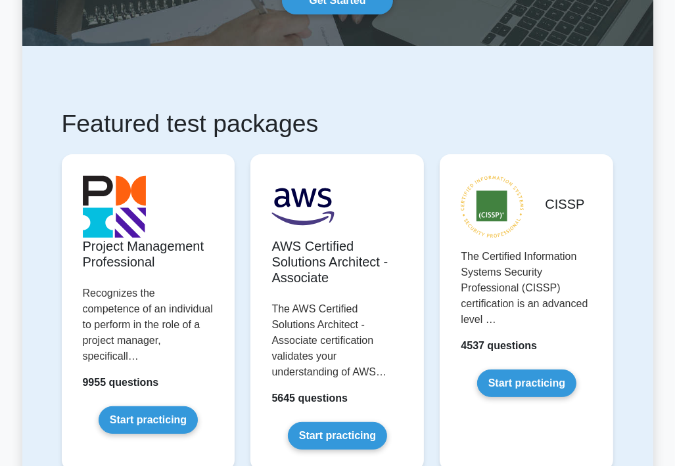
scroll to position [131, 0]
